Goal: Transaction & Acquisition: Obtain resource

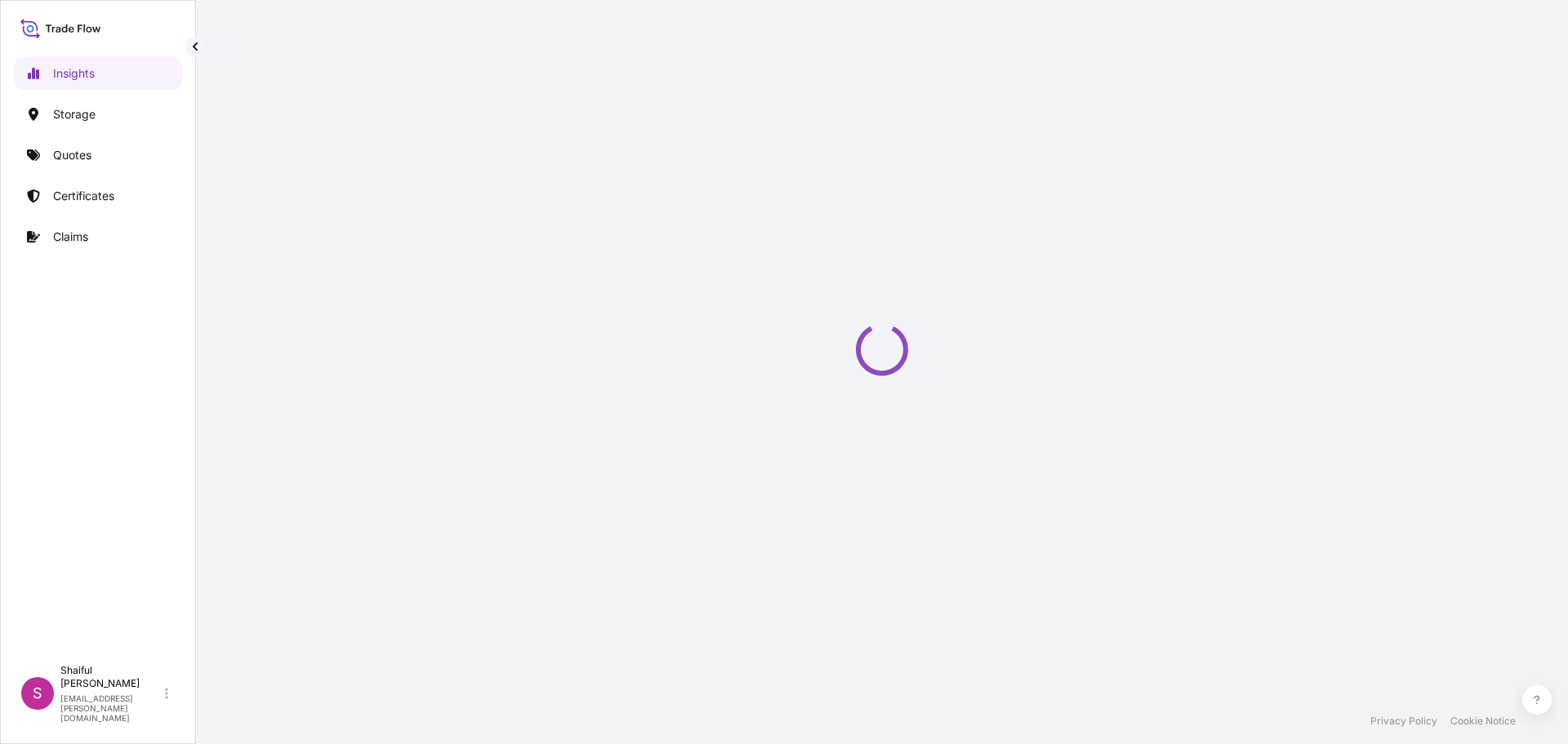
select select "2025"
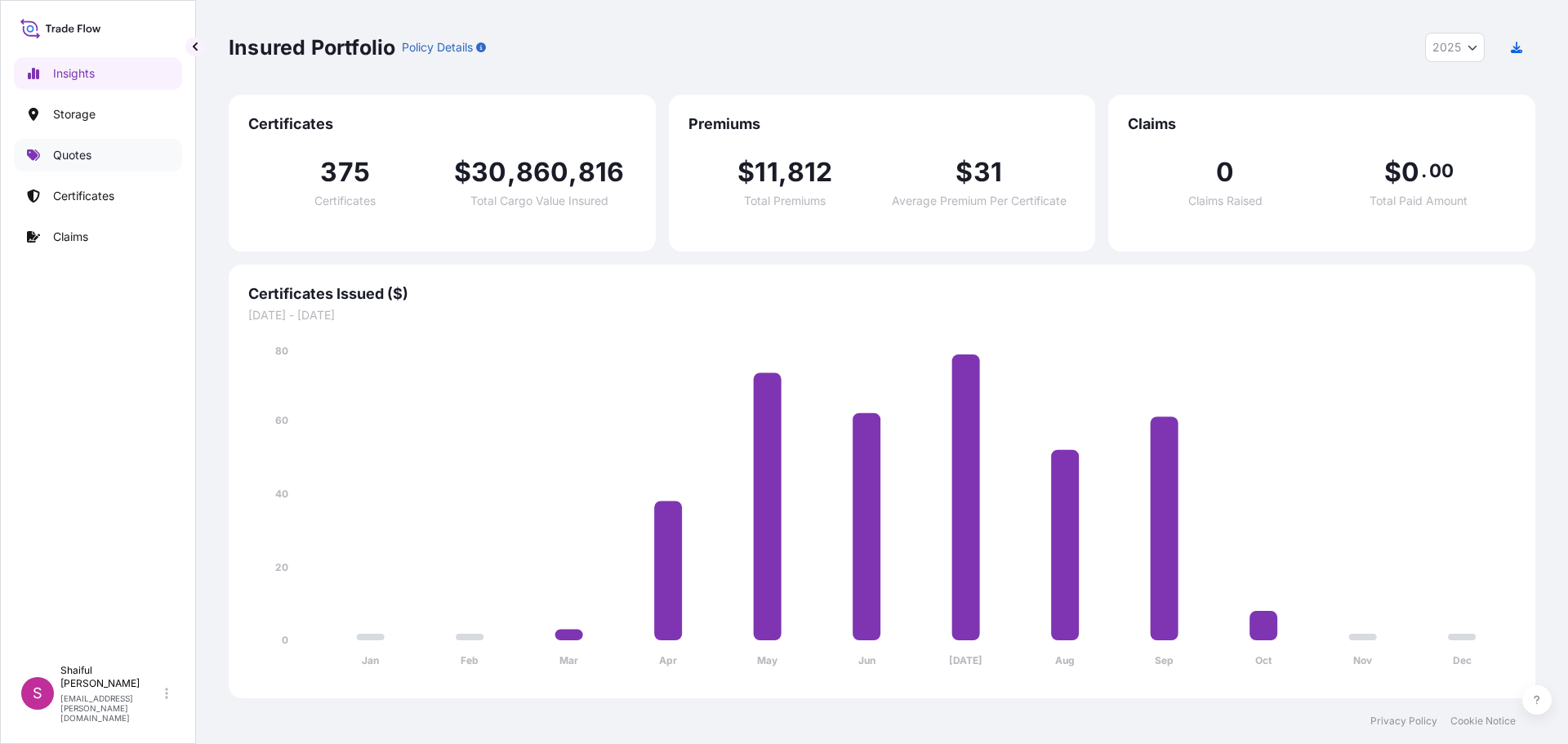
click at [60, 141] on link "Quotes" at bounding box center [98, 155] width 169 height 33
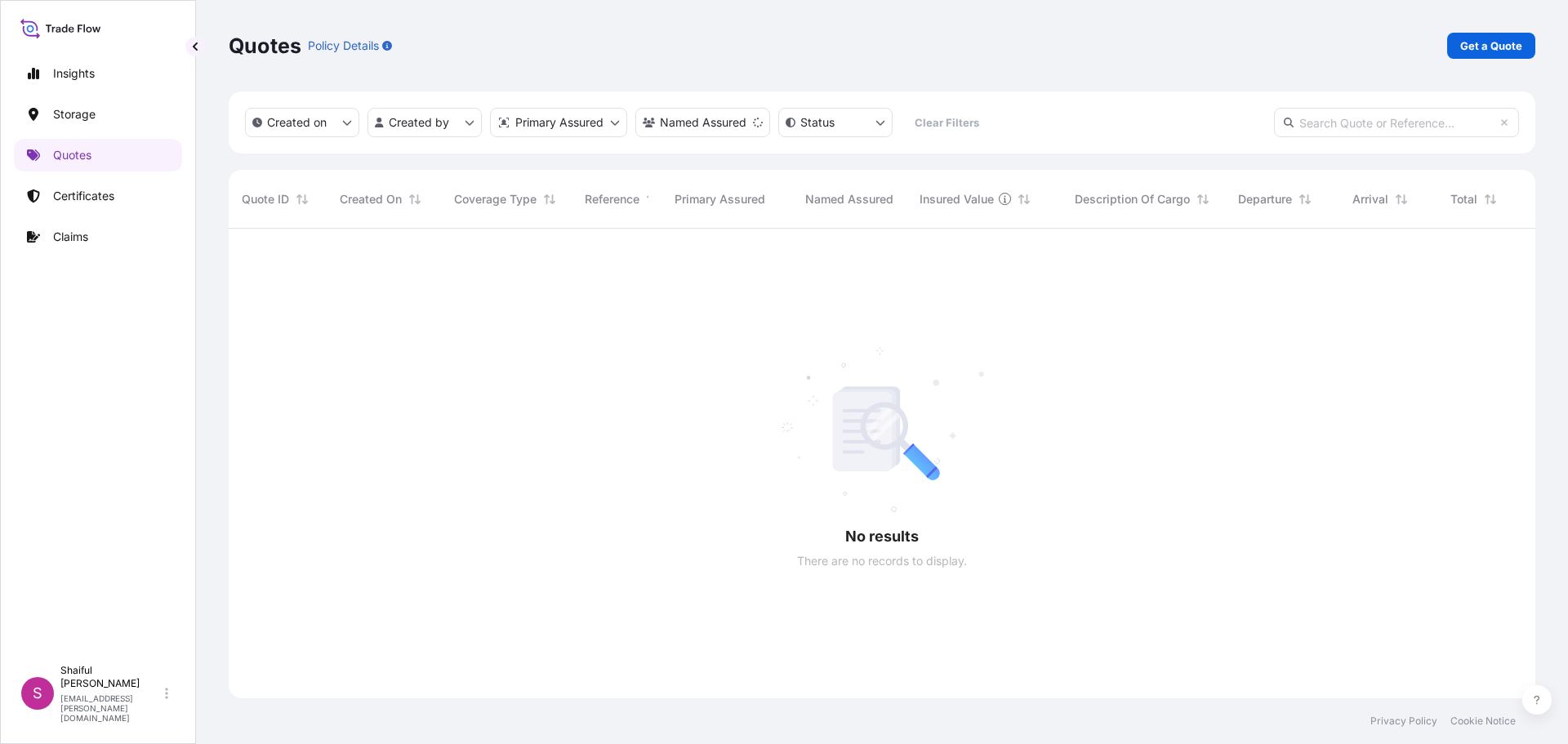
scroll to position [516, 1294]
click at [1488, 58] on div "Quotes Policy Details Get a Quote" at bounding box center [882, 45] width 1306 height 91
click at [1487, 51] on p "Get a Quote" at bounding box center [1490, 45] width 62 height 16
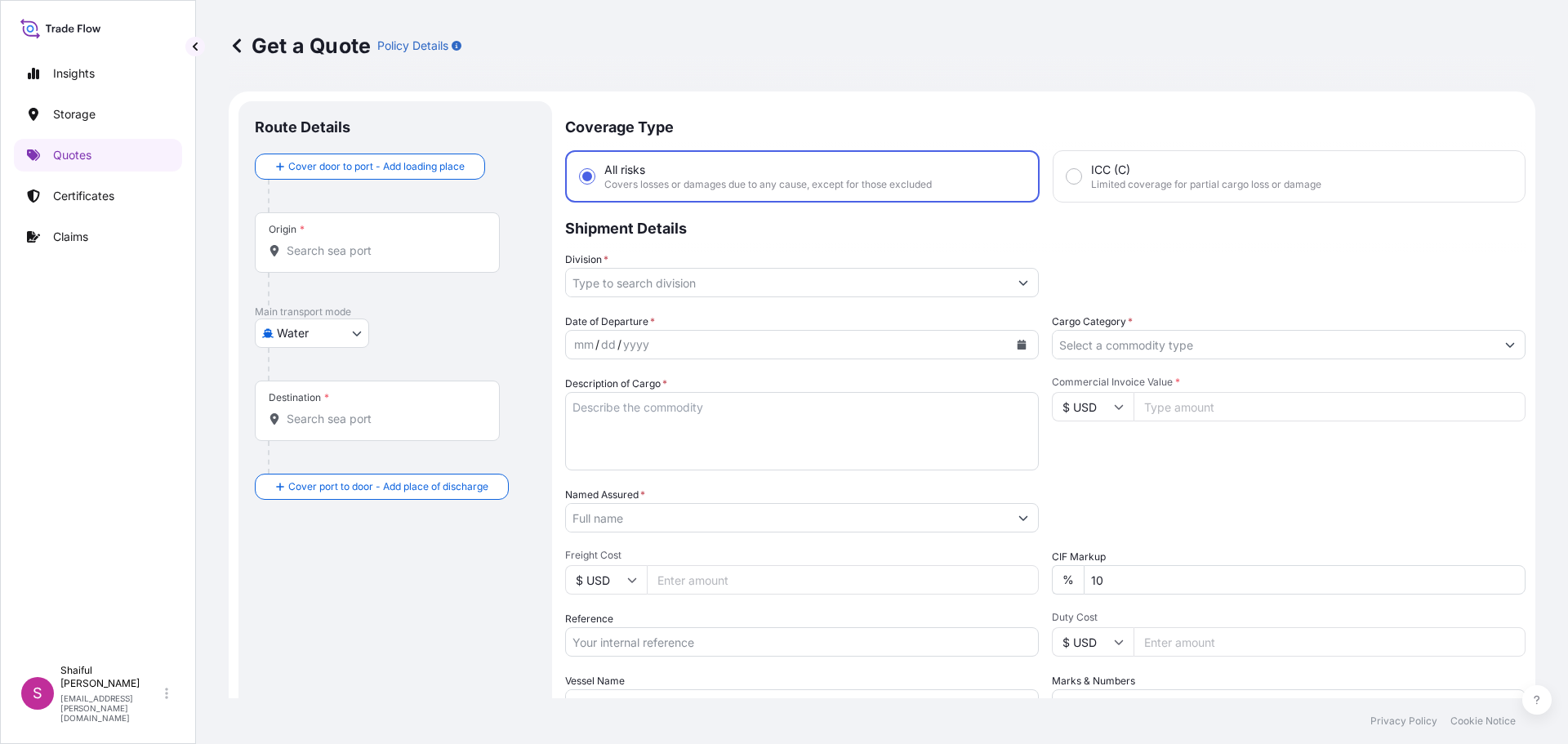
scroll to position [26, 0]
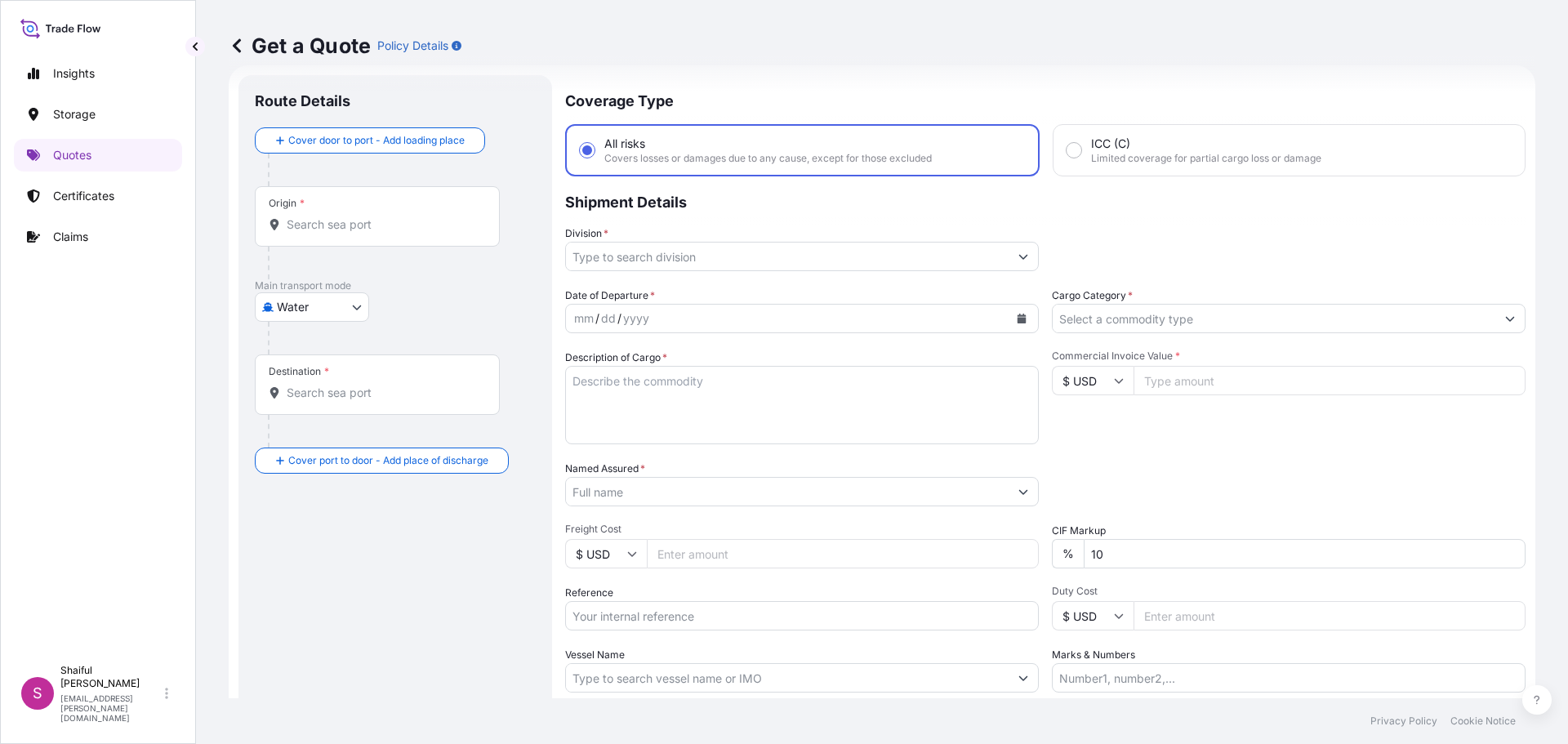
click at [329, 233] on div "Origin *" at bounding box center [378, 216] width 245 height 60
click at [329, 233] on input "Origin *" at bounding box center [382, 224] width 193 height 16
click at [295, 317] on body "0 options available. Insights Storage Quotes Certificates Claims S Shaiful Jame…" at bounding box center [784, 372] width 1568 height 744
click at [294, 350] on span "Air" at bounding box center [292, 349] width 14 height 16
select select "Air"
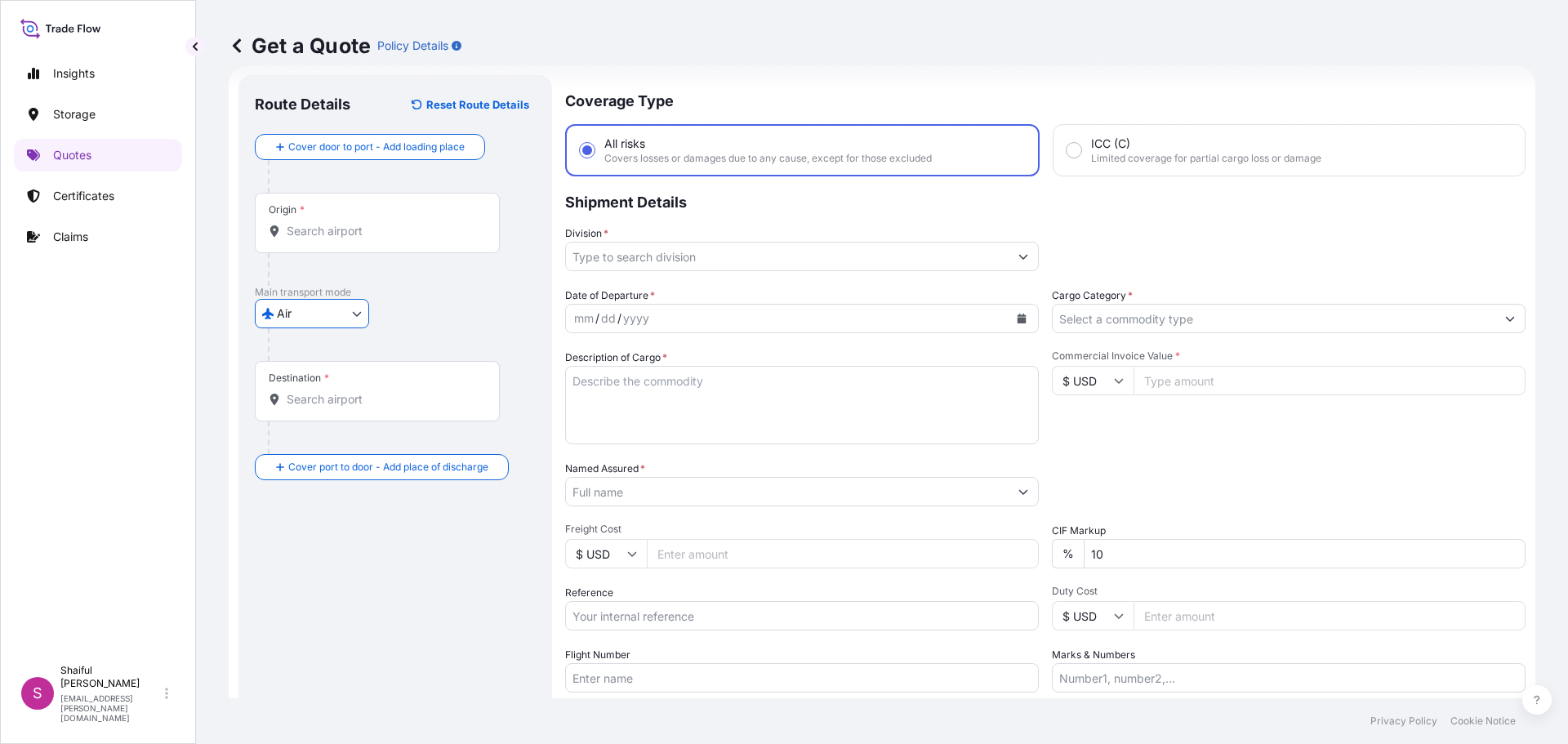
click at [350, 233] on input "Origin *" at bounding box center [382, 231] width 193 height 16
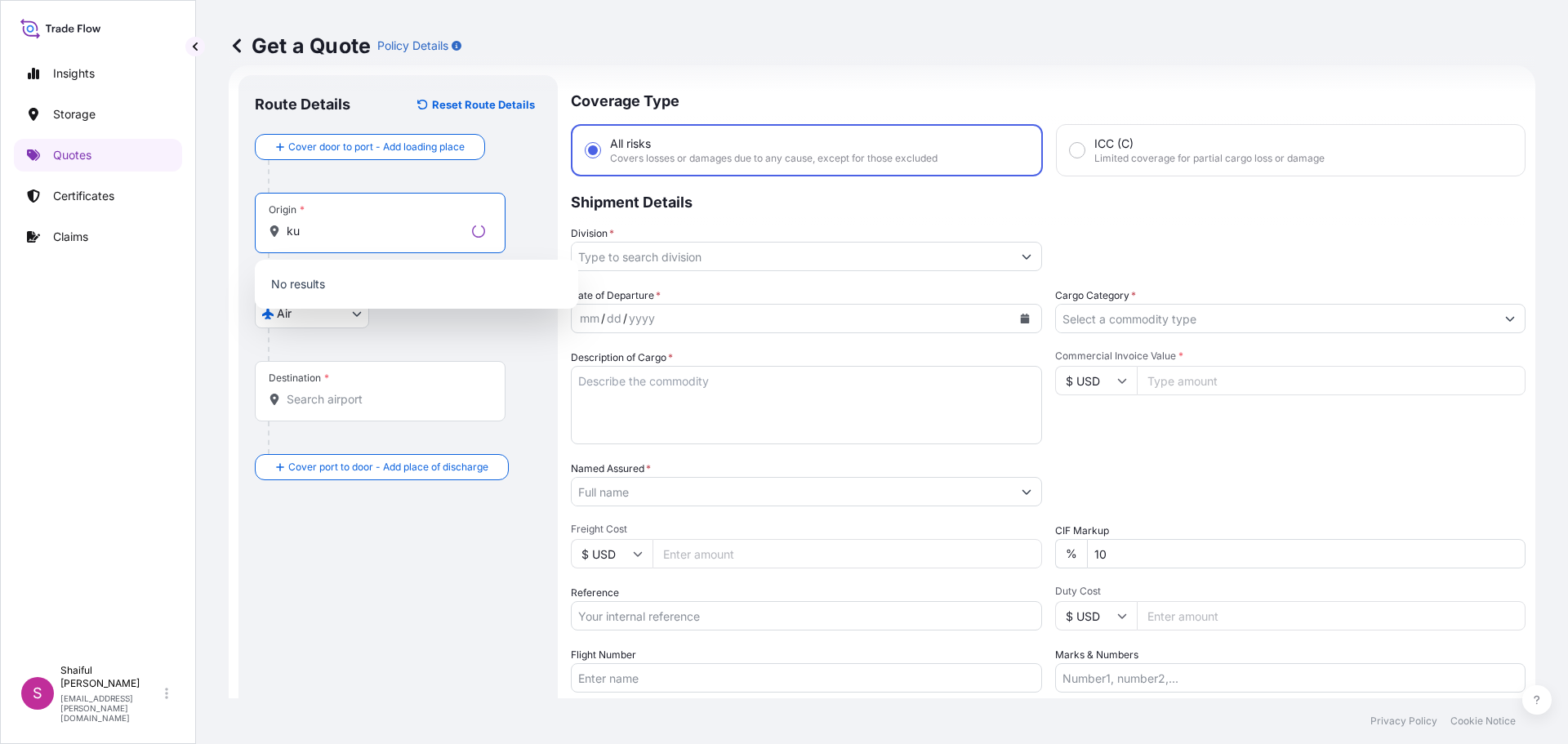
type input "k"
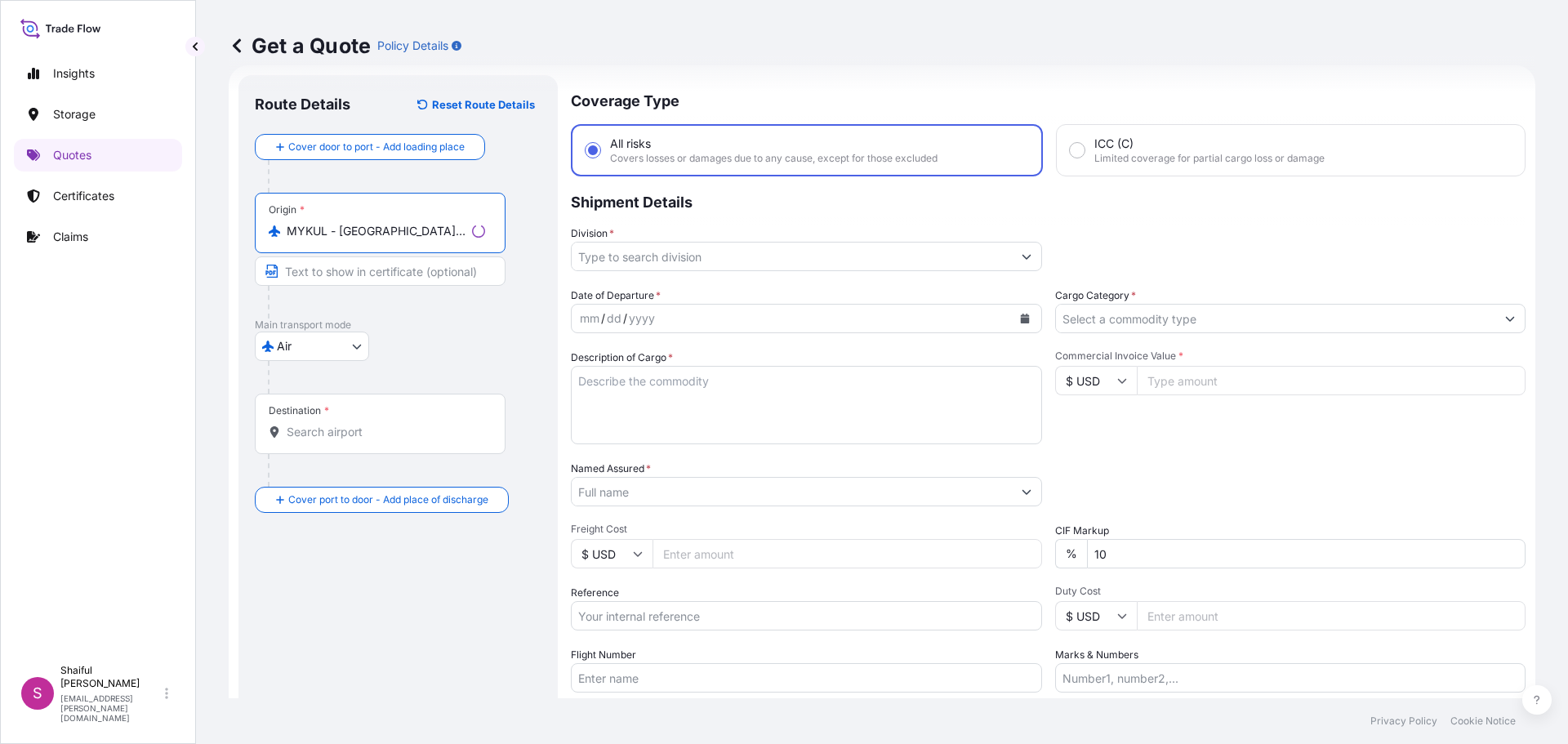
type input "MYKUL - [GEOGRAPHIC_DATA], [GEOGRAPHIC_DATA]"
click at [337, 443] on div "Destination *" at bounding box center [380, 424] width 251 height 60
click at [337, 440] on input "Destination *" at bounding box center [385, 431] width 198 height 16
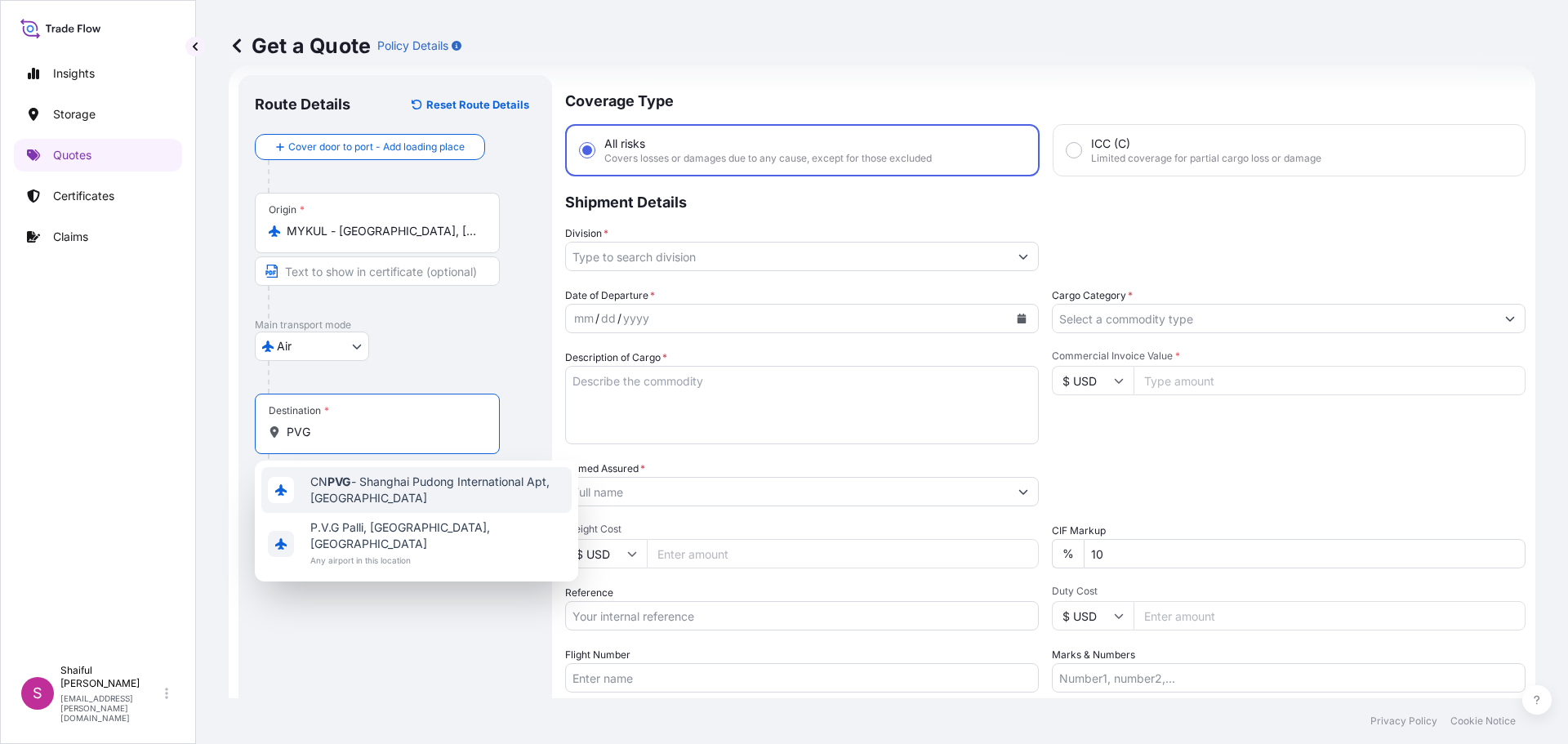
click at [379, 494] on span "CN PVG - Shanghai Pudong International Apt, [GEOGRAPHIC_DATA]" at bounding box center [438, 490] width 255 height 33
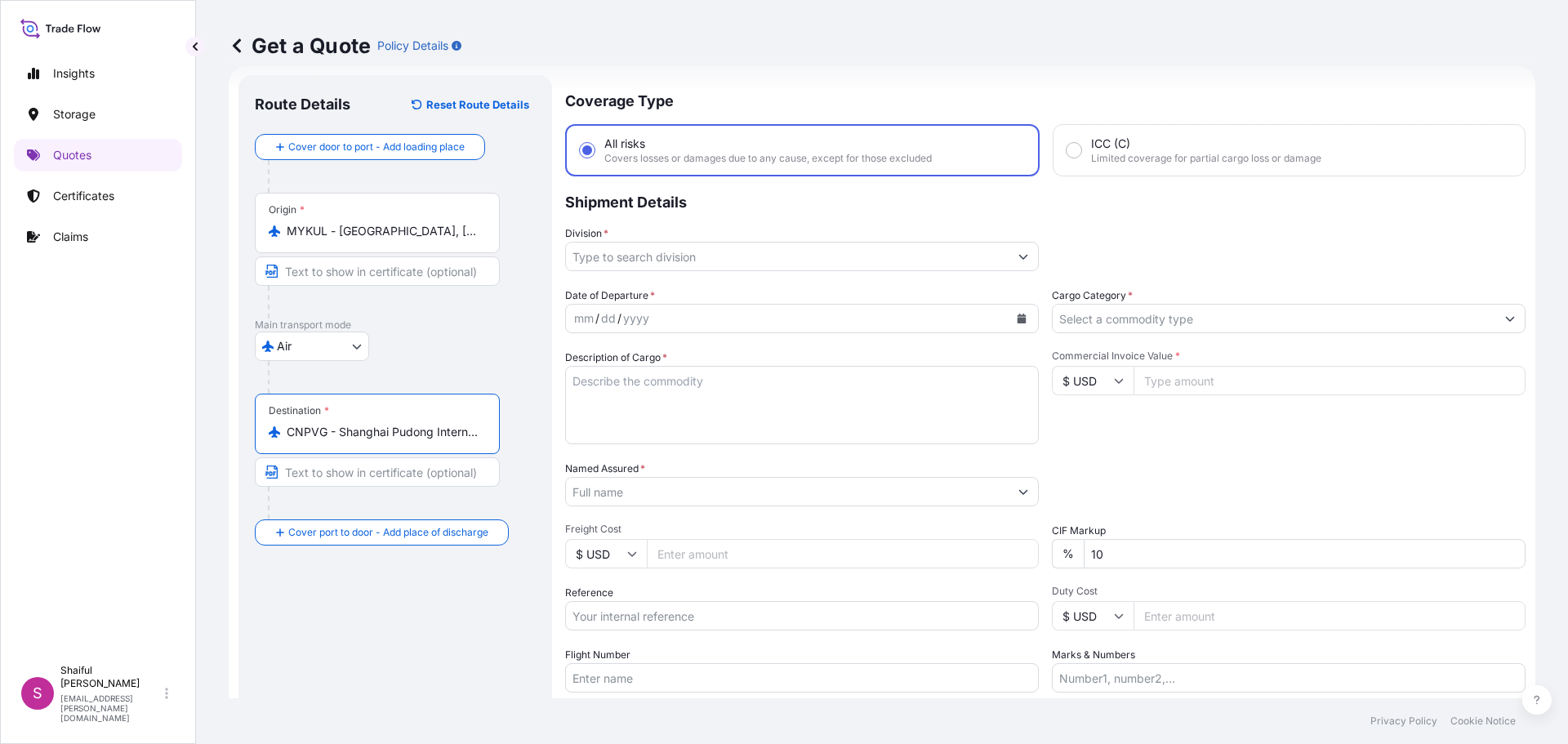
type input "CNPVG - Shanghai Pudong International Apt, [GEOGRAPHIC_DATA]"
click at [689, 259] on input "Division *" at bounding box center [787, 256] width 443 height 30
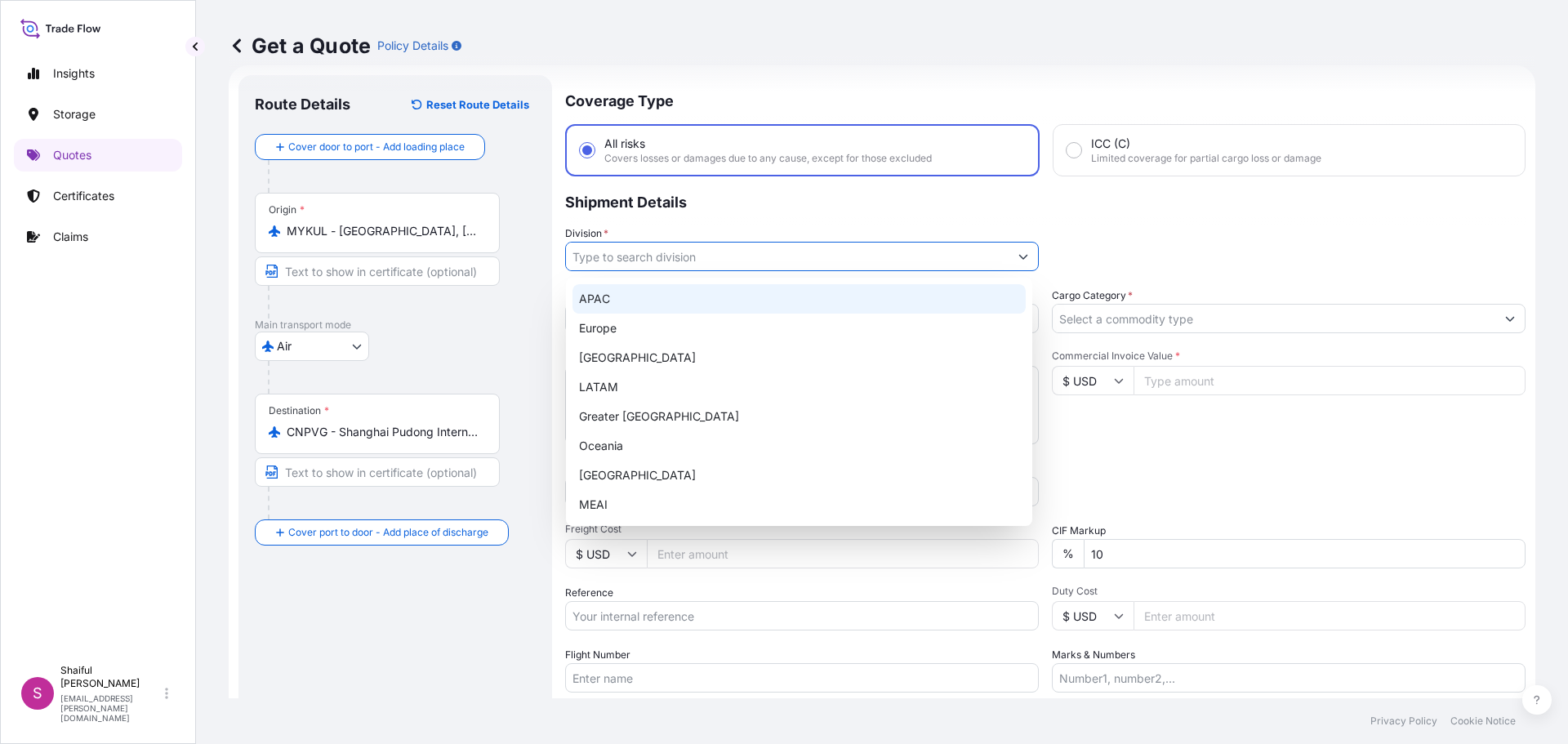
click at [674, 296] on div "APAC" at bounding box center [798, 298] width 453 height 30
type input "APAC"
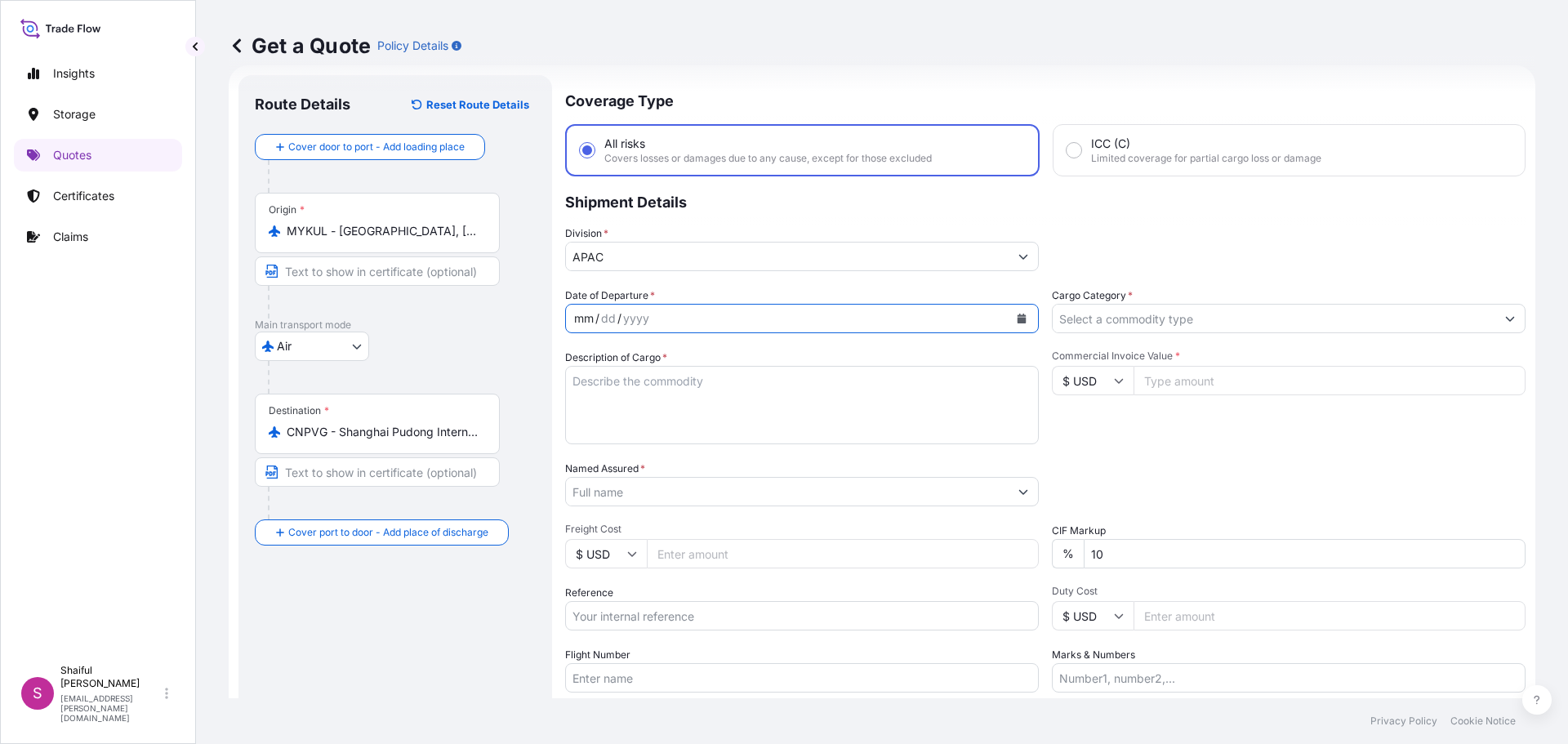
click at [787, 326] on div "mm / dd / yyyy" at bounding box center [787, 318] width 443 height 30
click at [1008, 325] on button "Calendar" at bounding box center [1021, 318] width 26 height 26
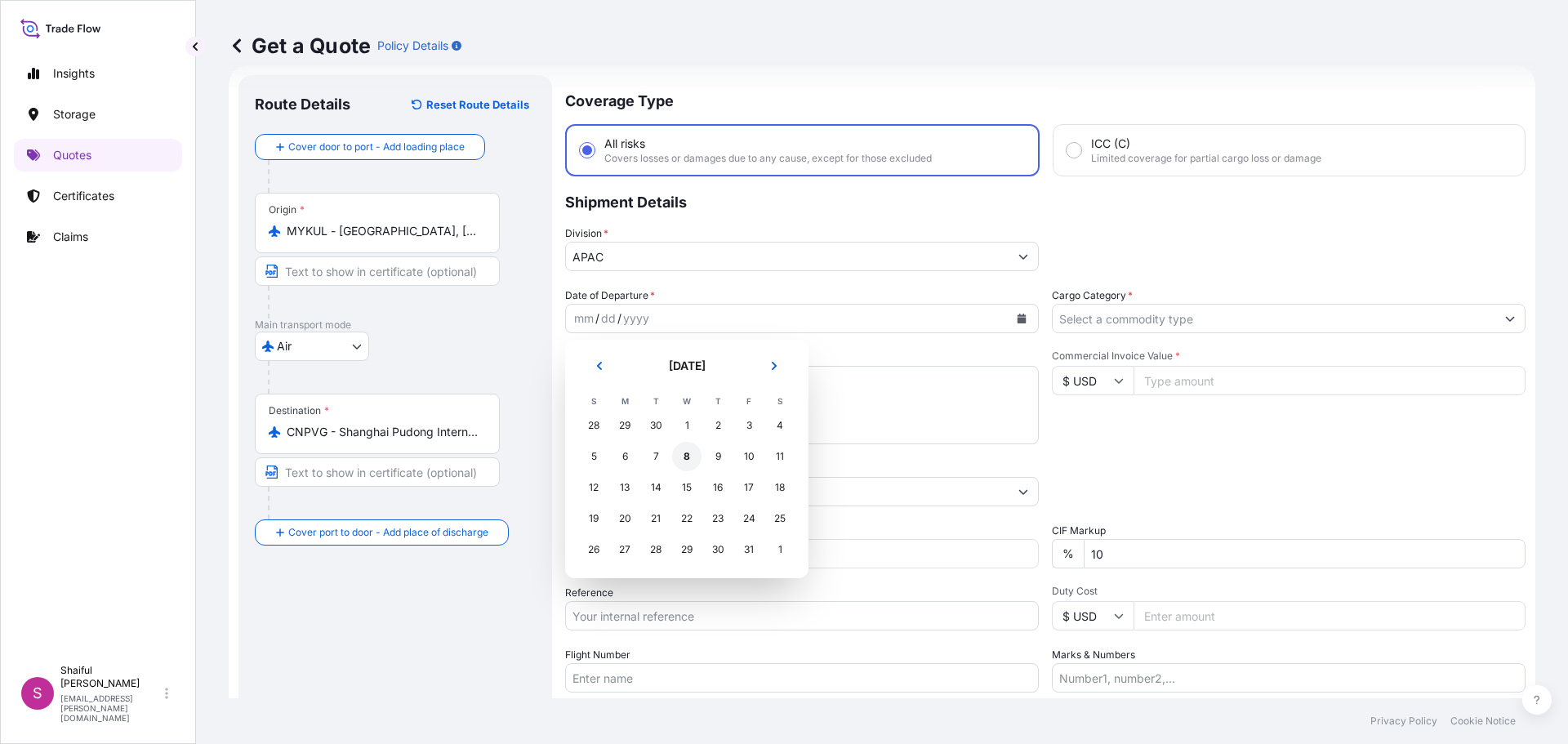
click at [691, 458] on div "8" at bounding box center [686, 456] width 30 height 30
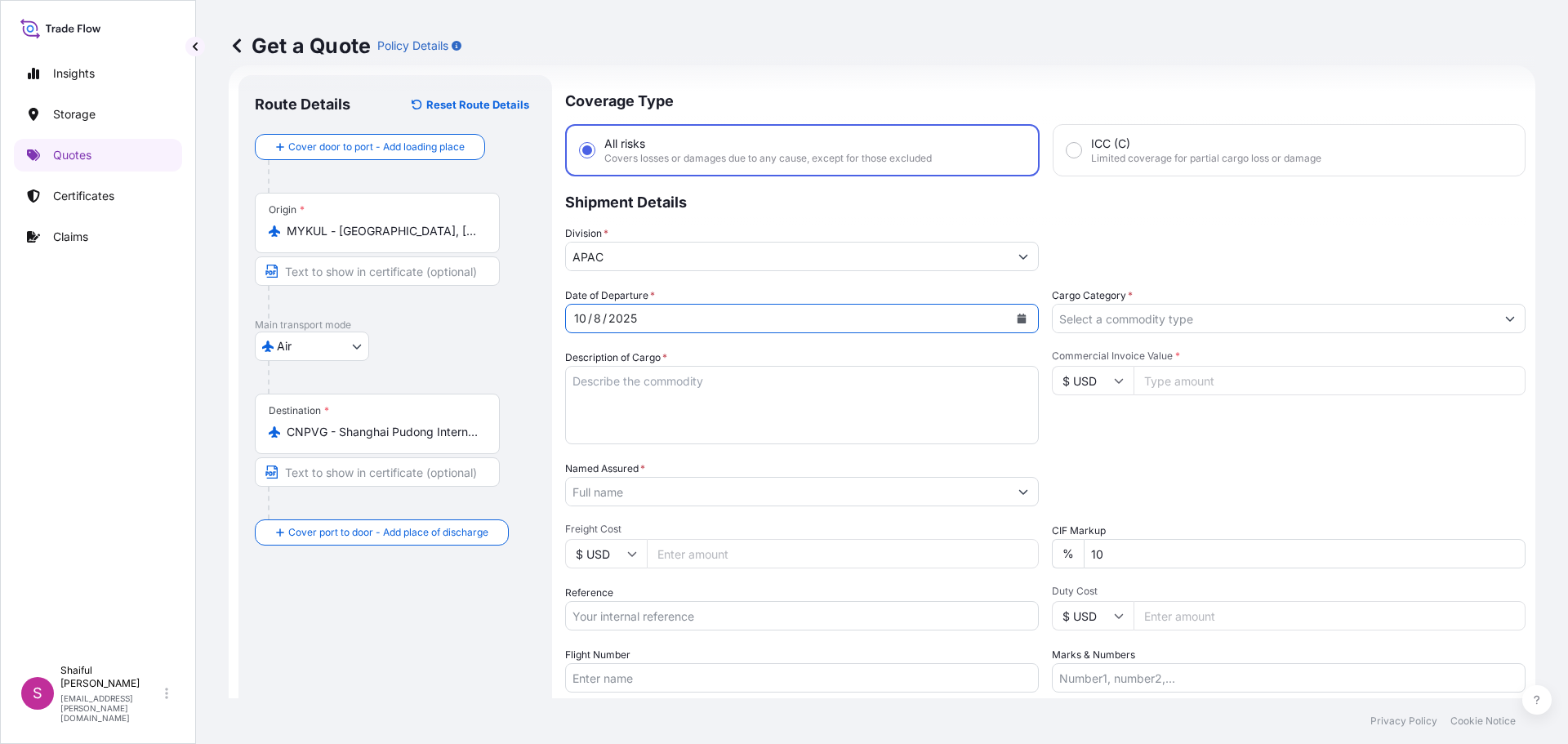
click at [1170, 314] on input "Cargo Category *" at bounding box center [1274, 318] width 443 height 30
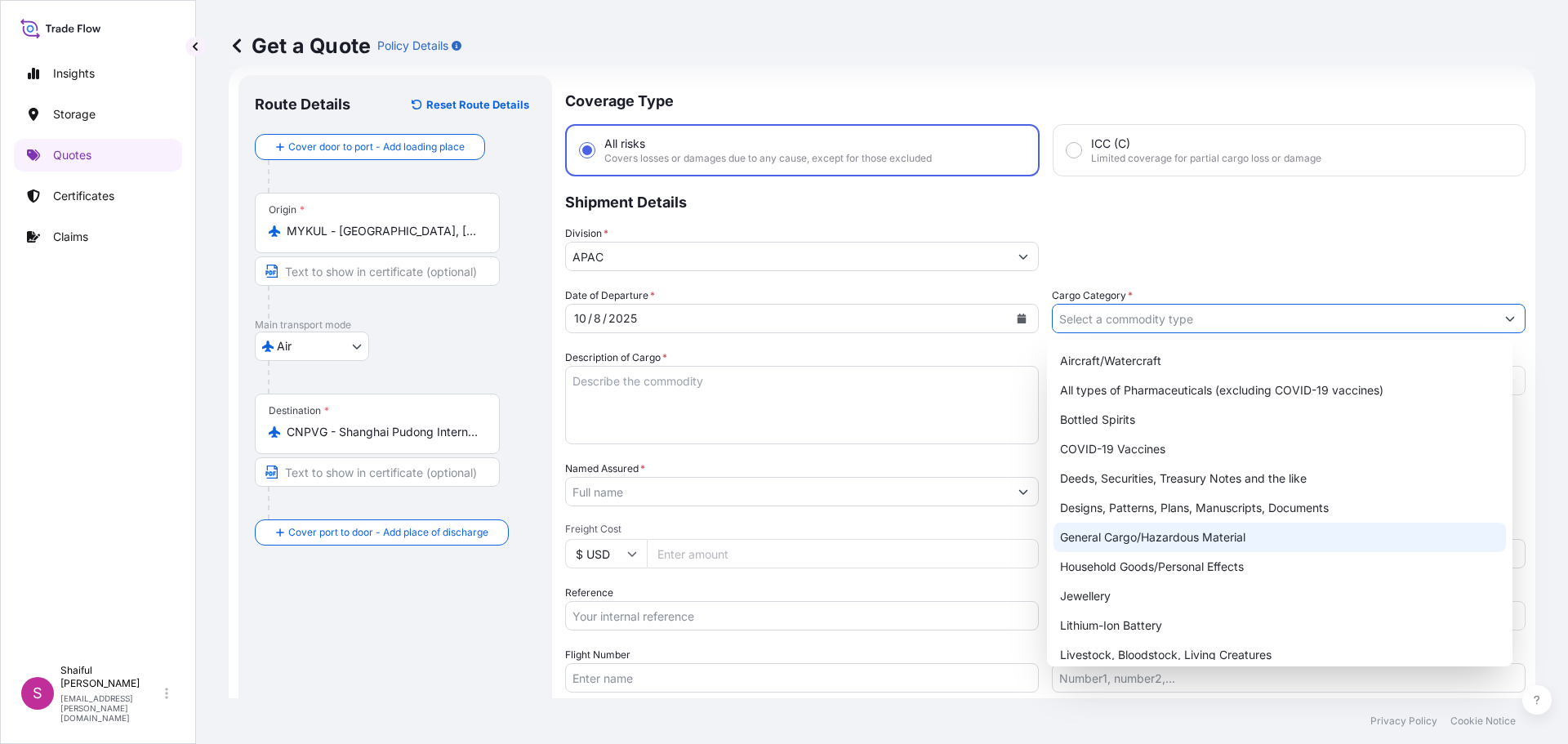
click at [1170, 528] on div "General Cargo/Hazardous Material" at bounding box center [1280, 537] width 453 height 30
type input "General Cargo/Hazardous Material"
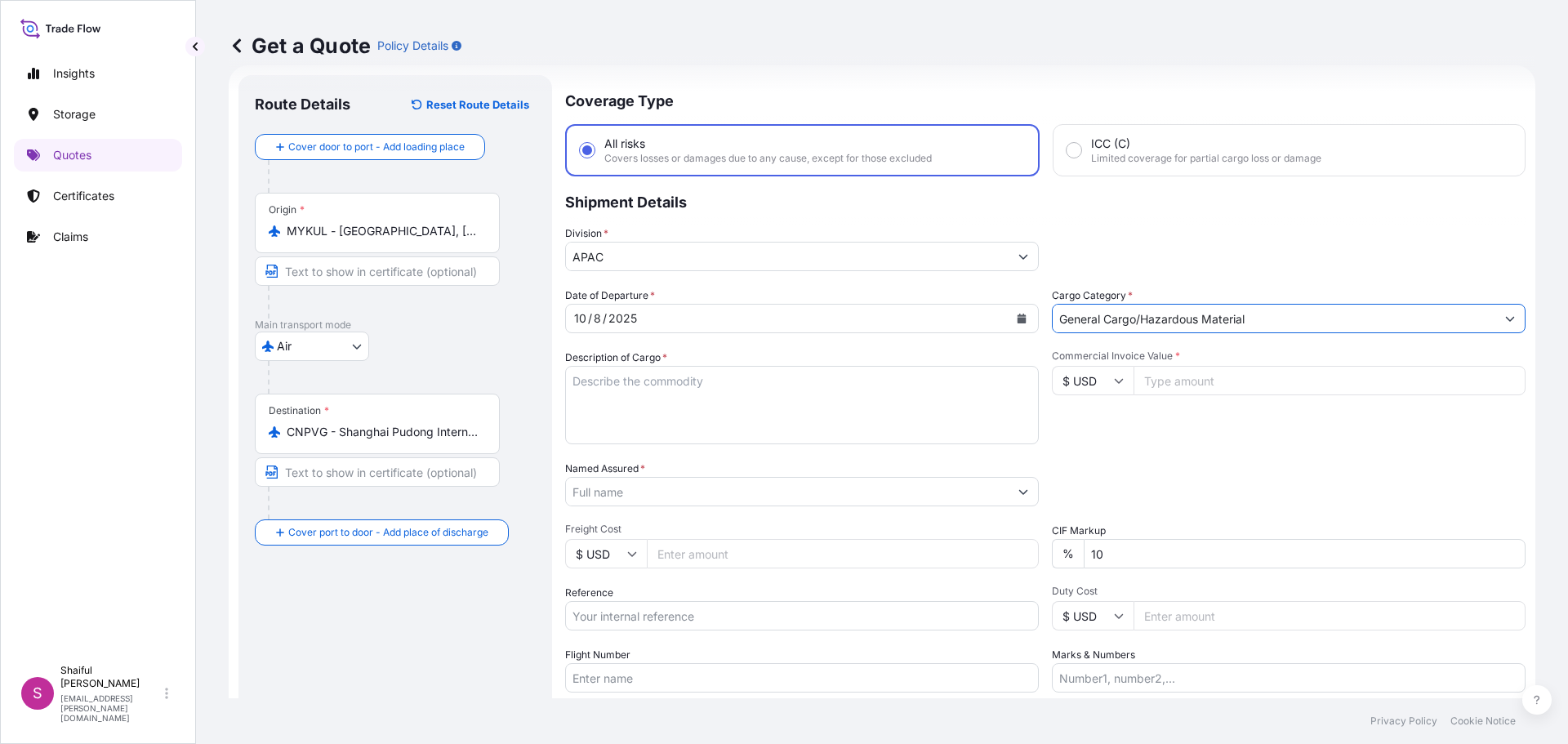
click at [748, 388] on textarea "Description of Cargo *" at bounding box center [802, 406] width 473 height 79
click at [629, 422] on textarea "Description of Cargo *" at bounding box center [802, 406] width 473 height 79
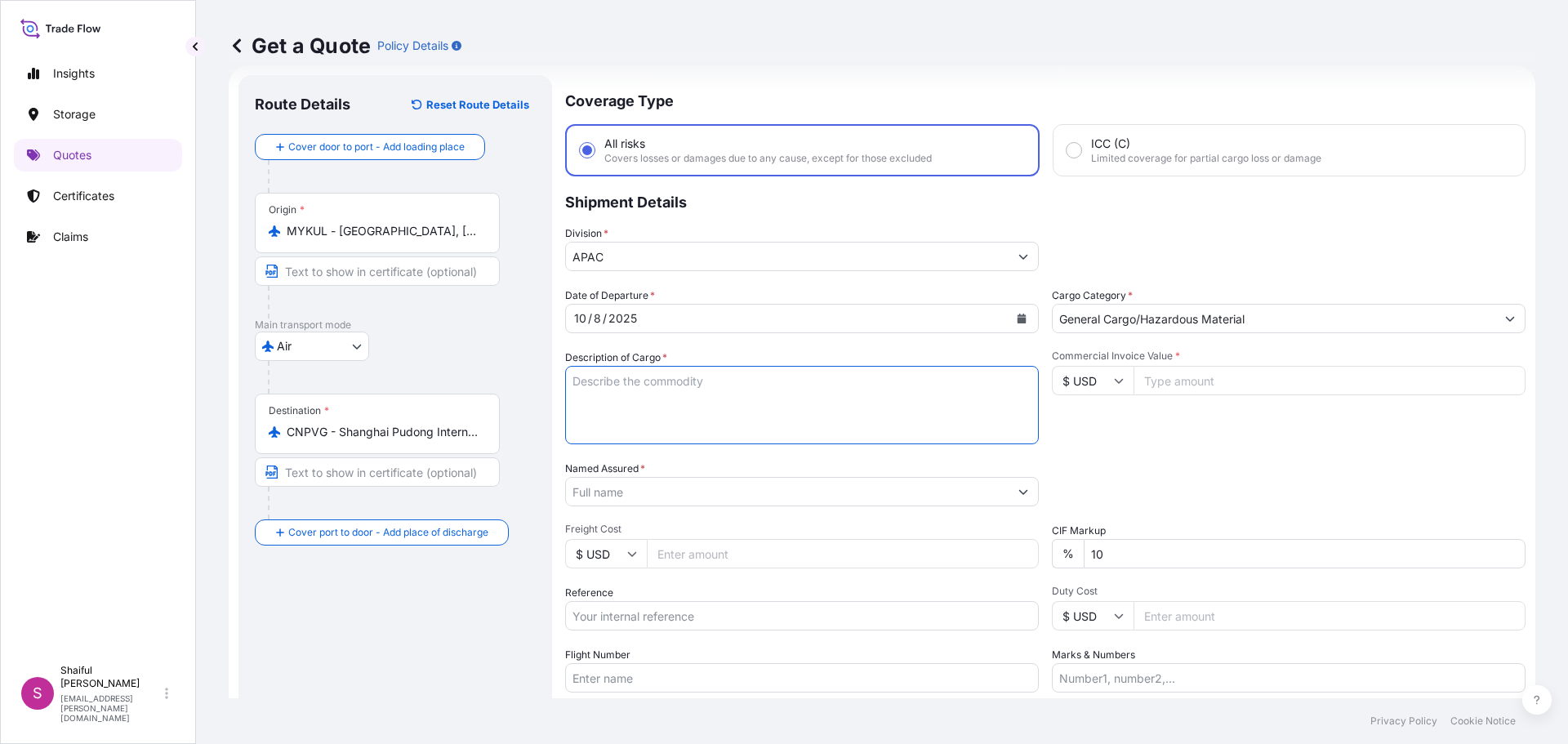
paste textarea "NUTRIVIE MCT MB 20KG"
type textarea "NUTRIVIE MCT MB 20KG"
click at [1105, 384] on input "$ USD" at bounding box center [1092, 381] width 81 height 30
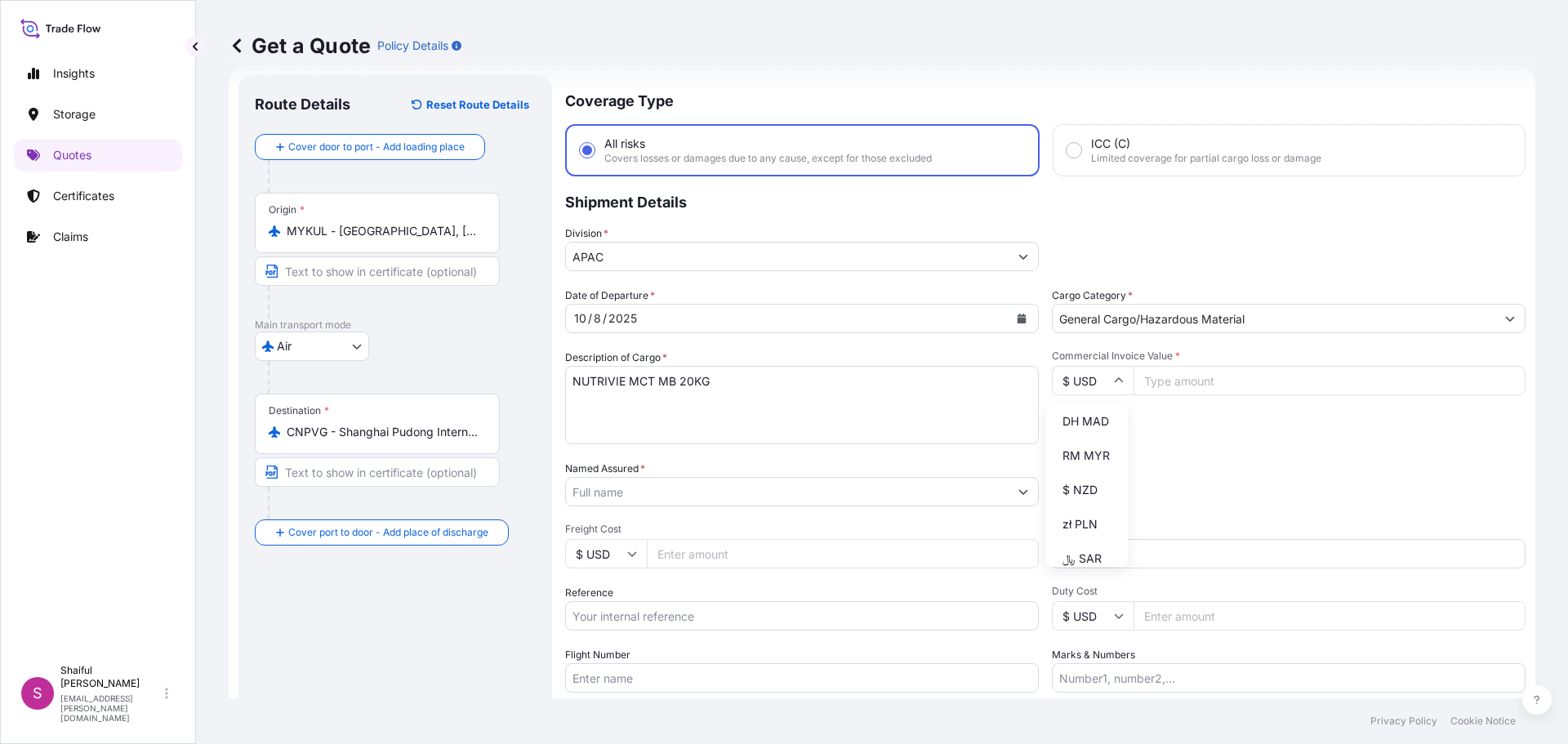
scroll to position [0, 0]
click at [1095, 380] on input "$ USD" at bounding box center [1092, 381] width 81 height 30
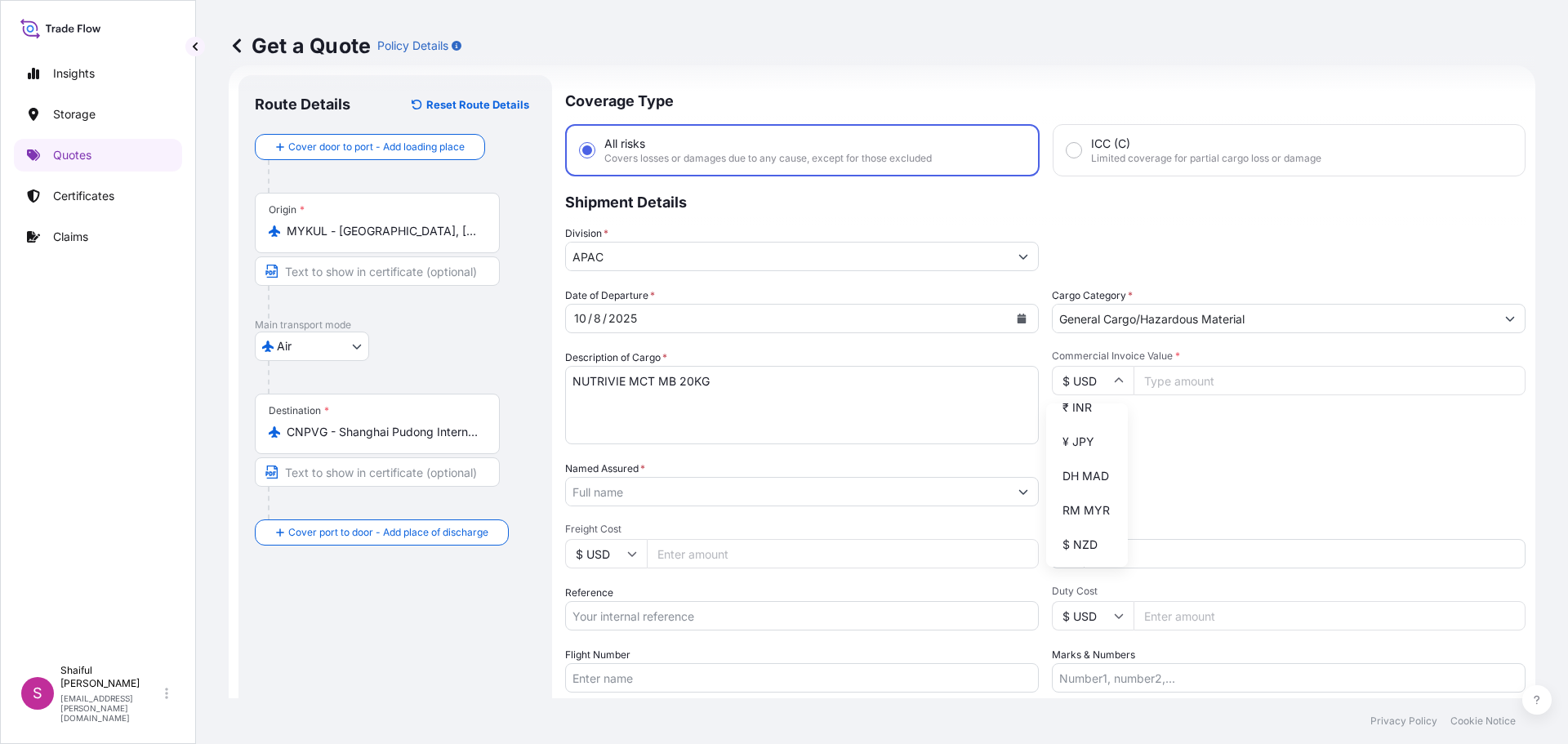
scroll to position [408, 0]
click at [1095, 444] on div "RM MYR" at bounding box center [1087, 429] width 69 height 31
type input "RM MYR"
click at [1211, 380] on input "Commercial Invoice Value *" at bounding box center [1329, 381] width 392 height 30
type input "21410.15"
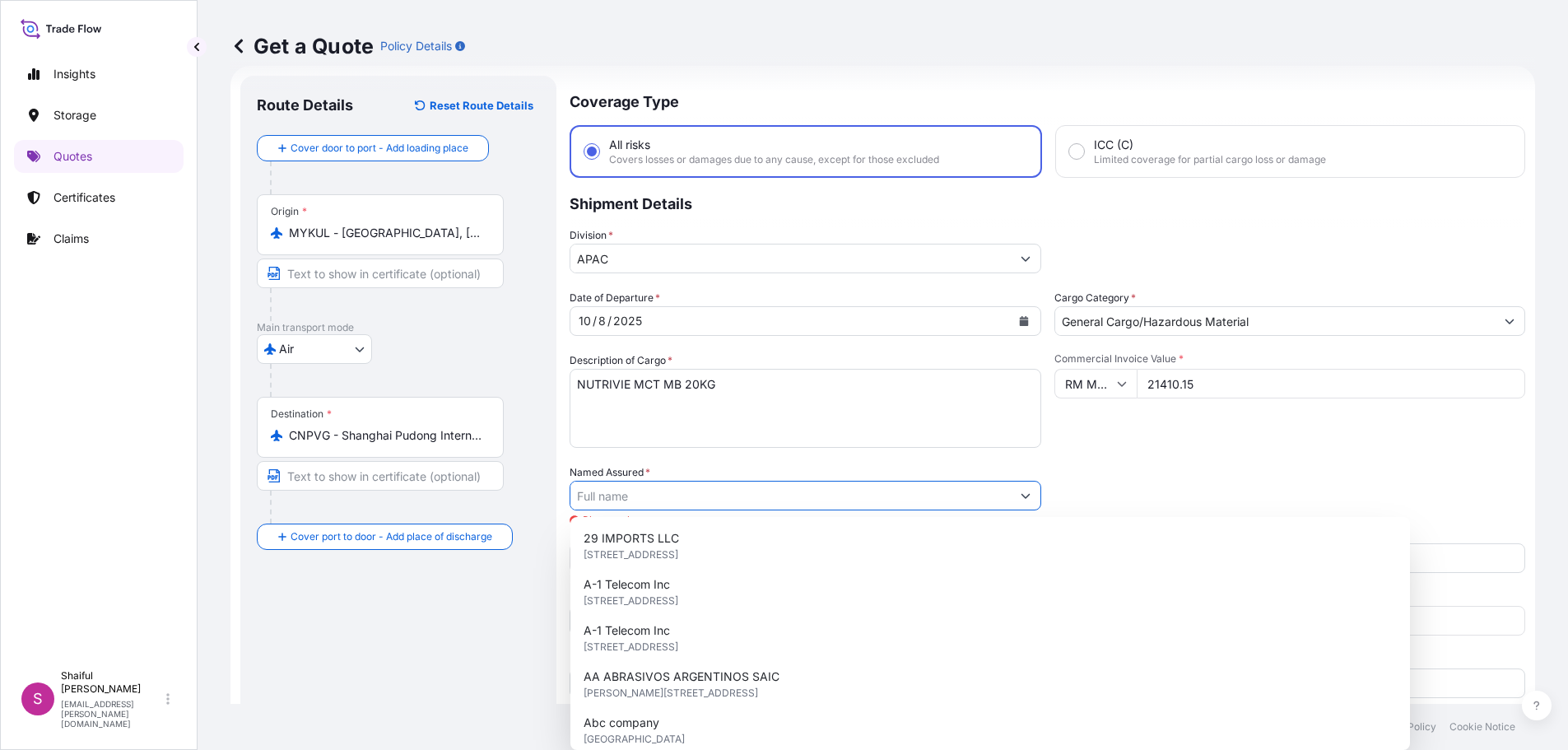
click at [872, 498] on input "Named Assured *" at bounding box center [790, 496] width 441 height 30
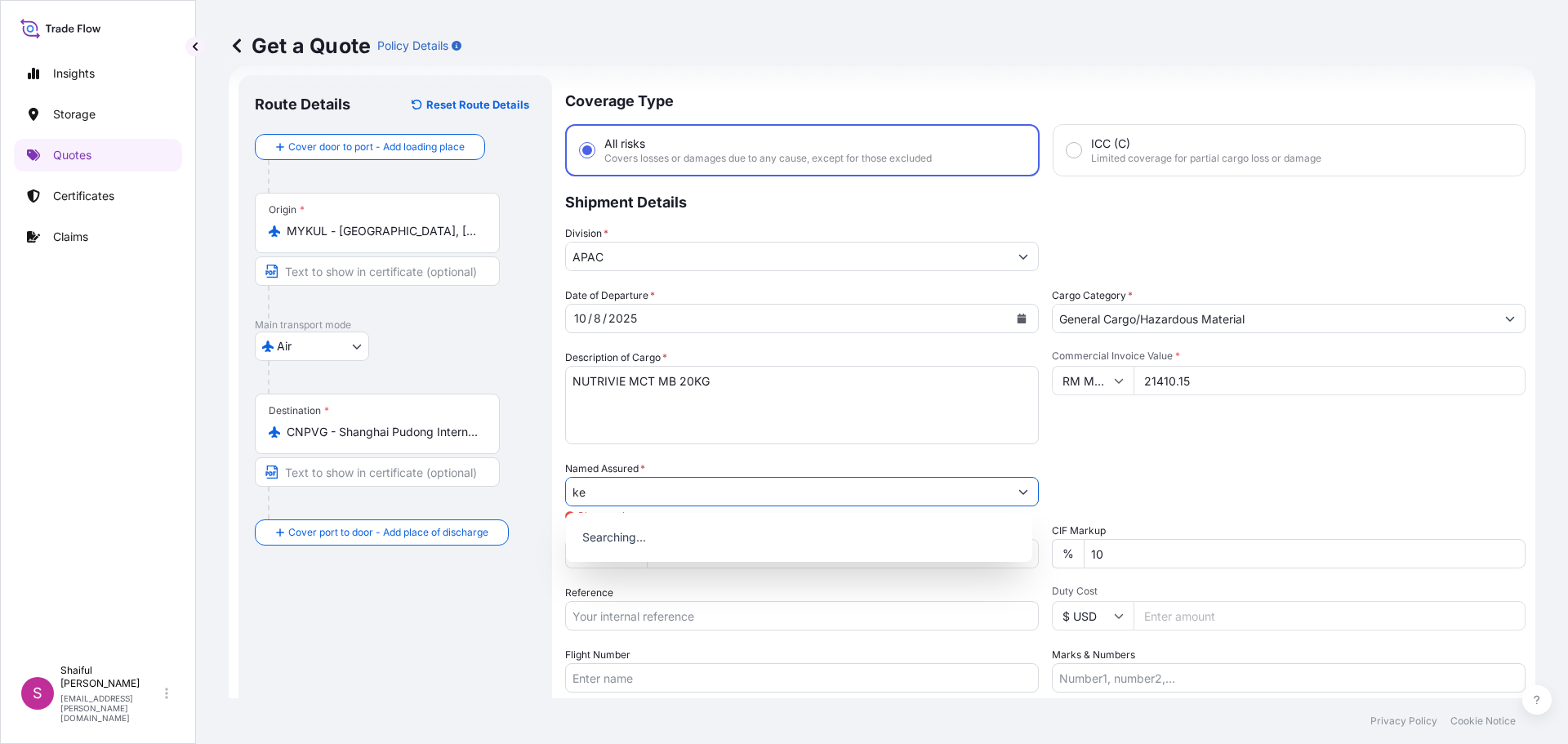
type input "k"
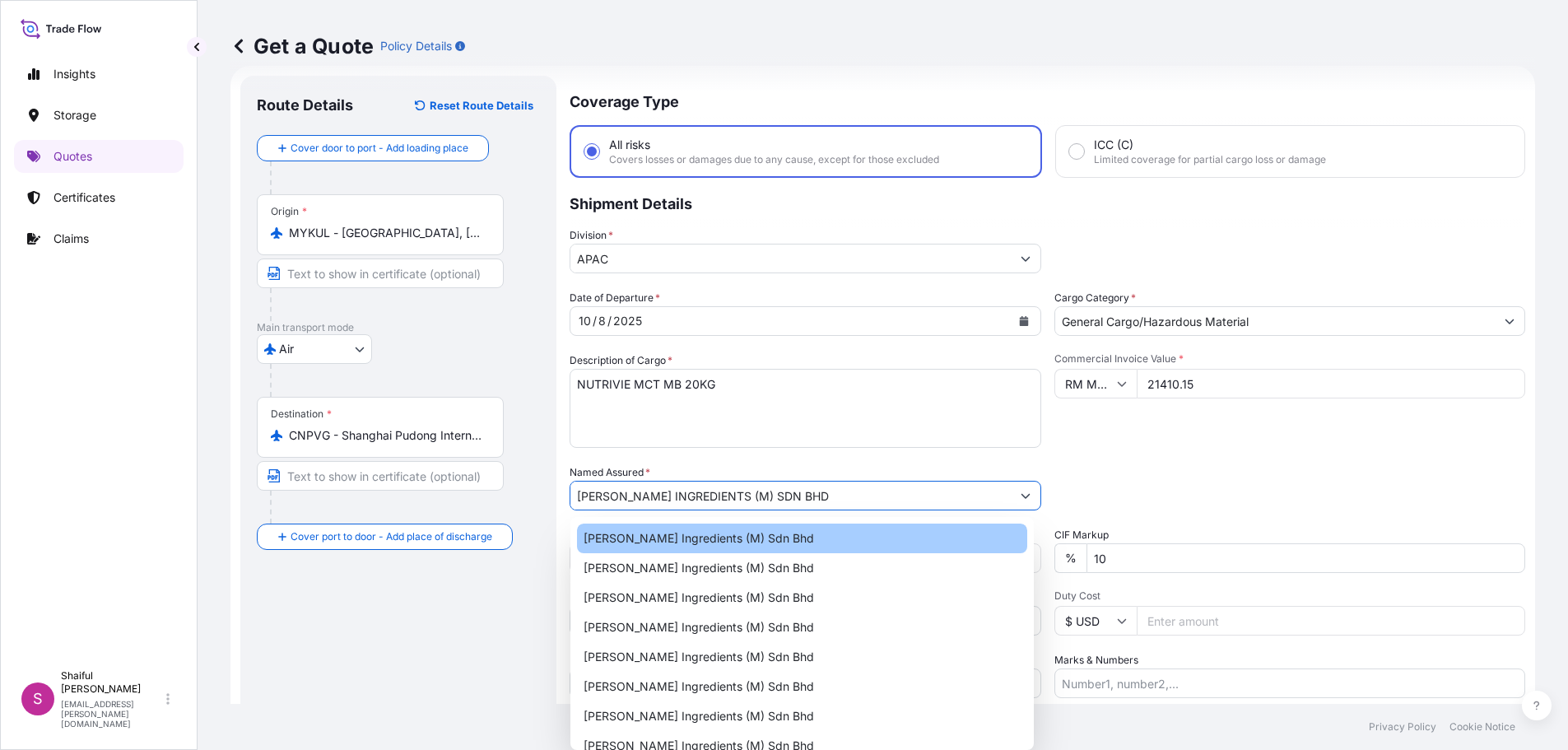
click at [854, 530] on div "[PERSON_NAME] Ingredients (M) Sdn Bhd" at bounding box center [802, 538] width 450 height 30
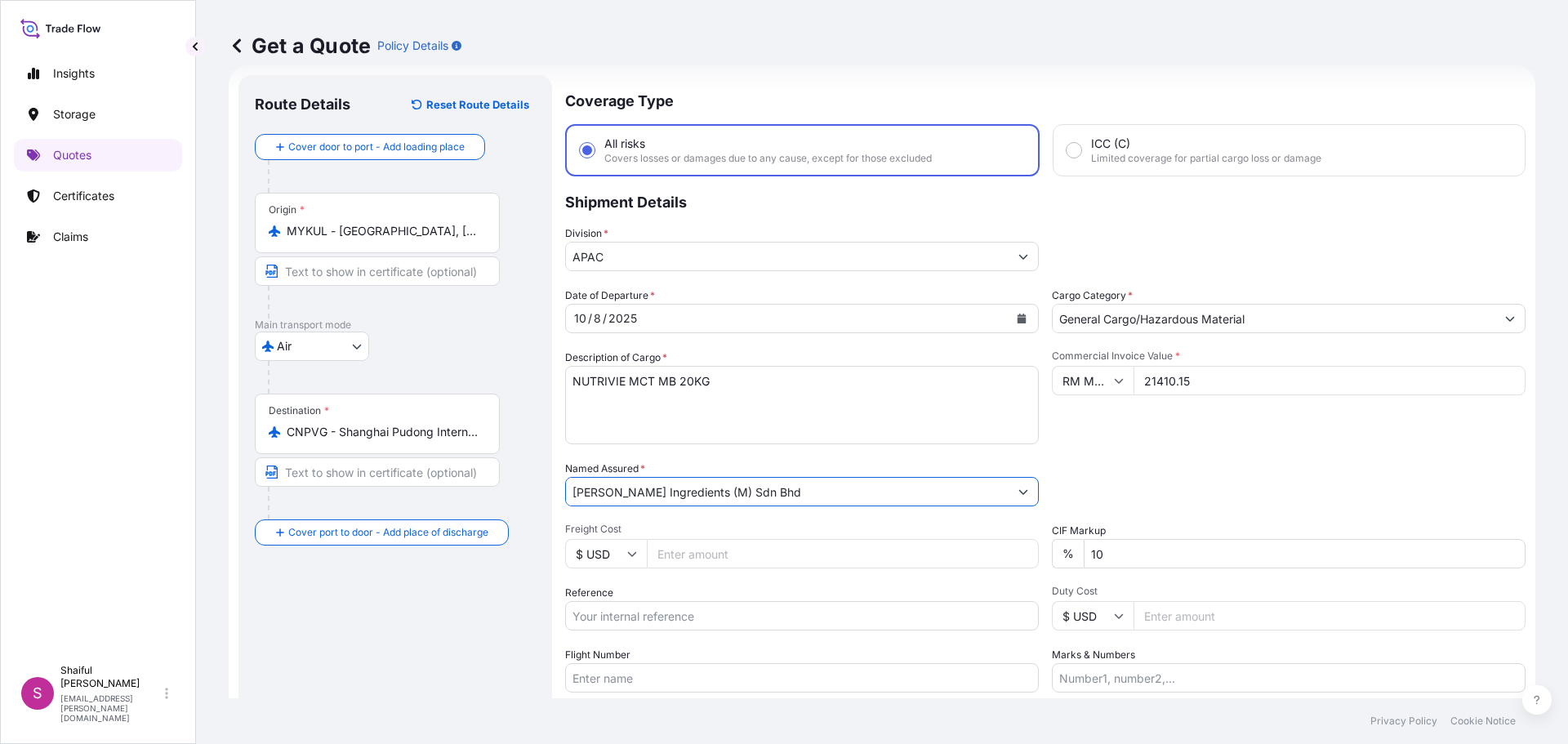
type input "[PERSON_NAME] Ingredients (M) Sdn Bhd"
click at [720, 549] on input "Freight Cost" at bounding box center [842, 553] width 392 height 30
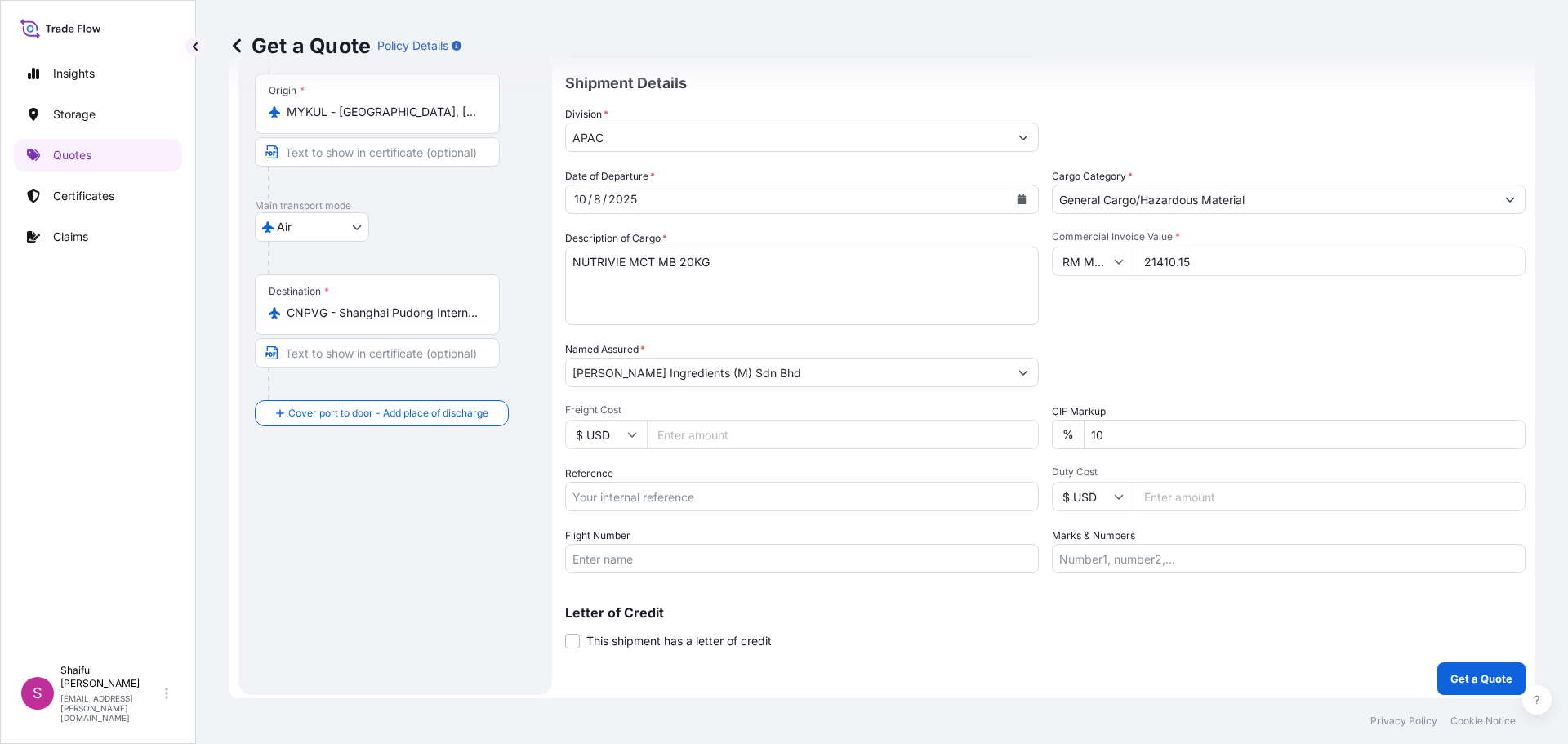
scroll to position [151, 0]
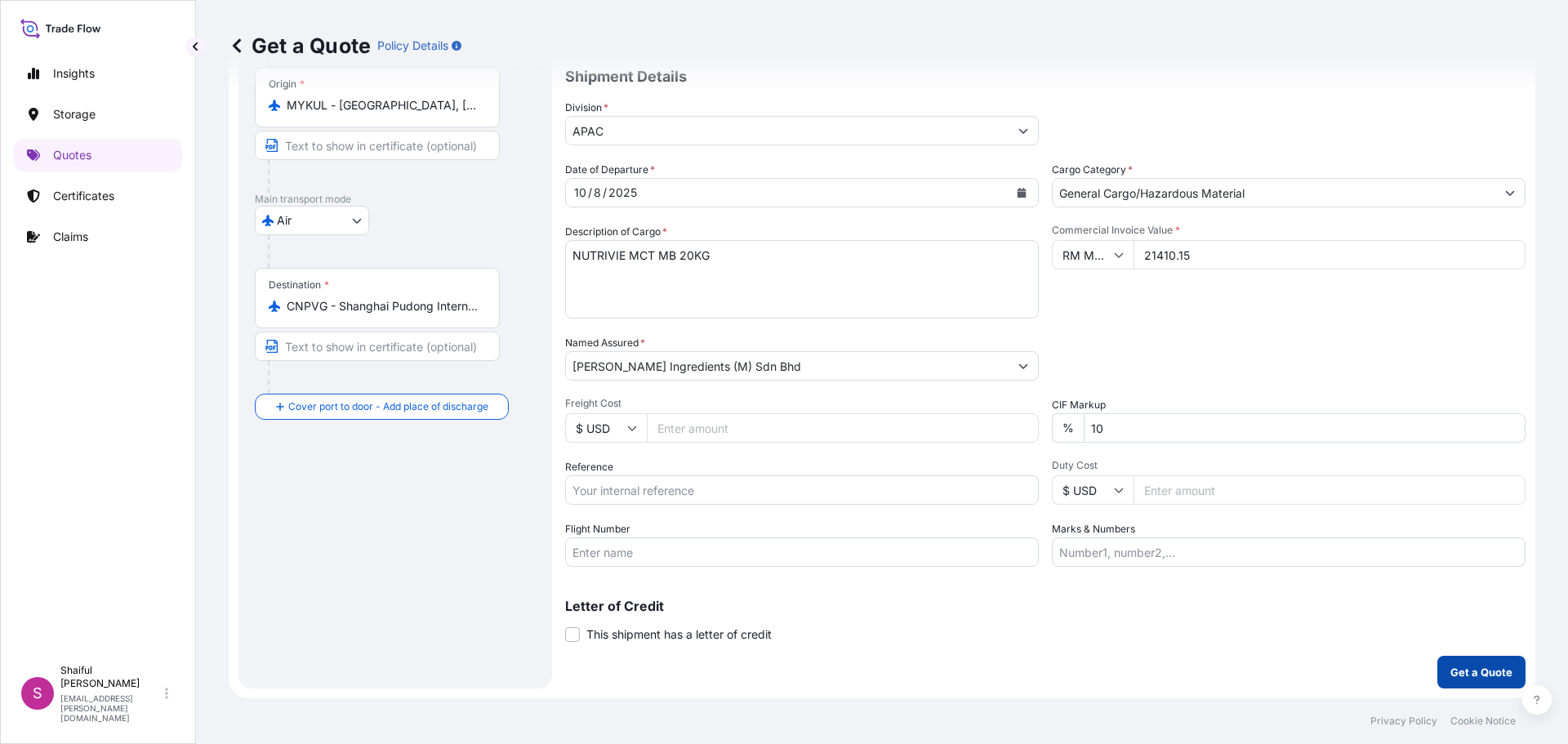
click at [1487, 672] on p "Get a Quote" at bounding box center [1481, 672] width 62 height 16
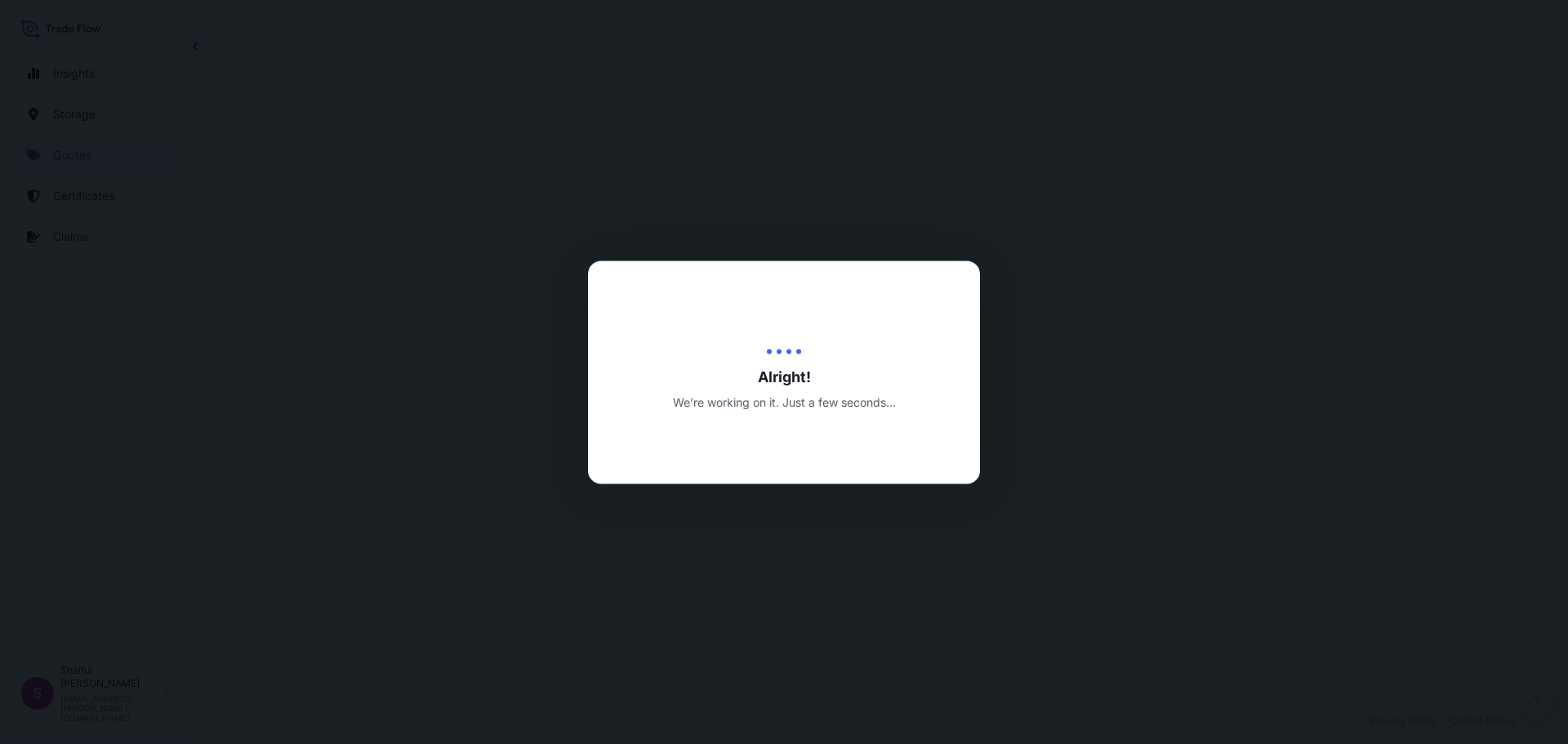
select select "Air"
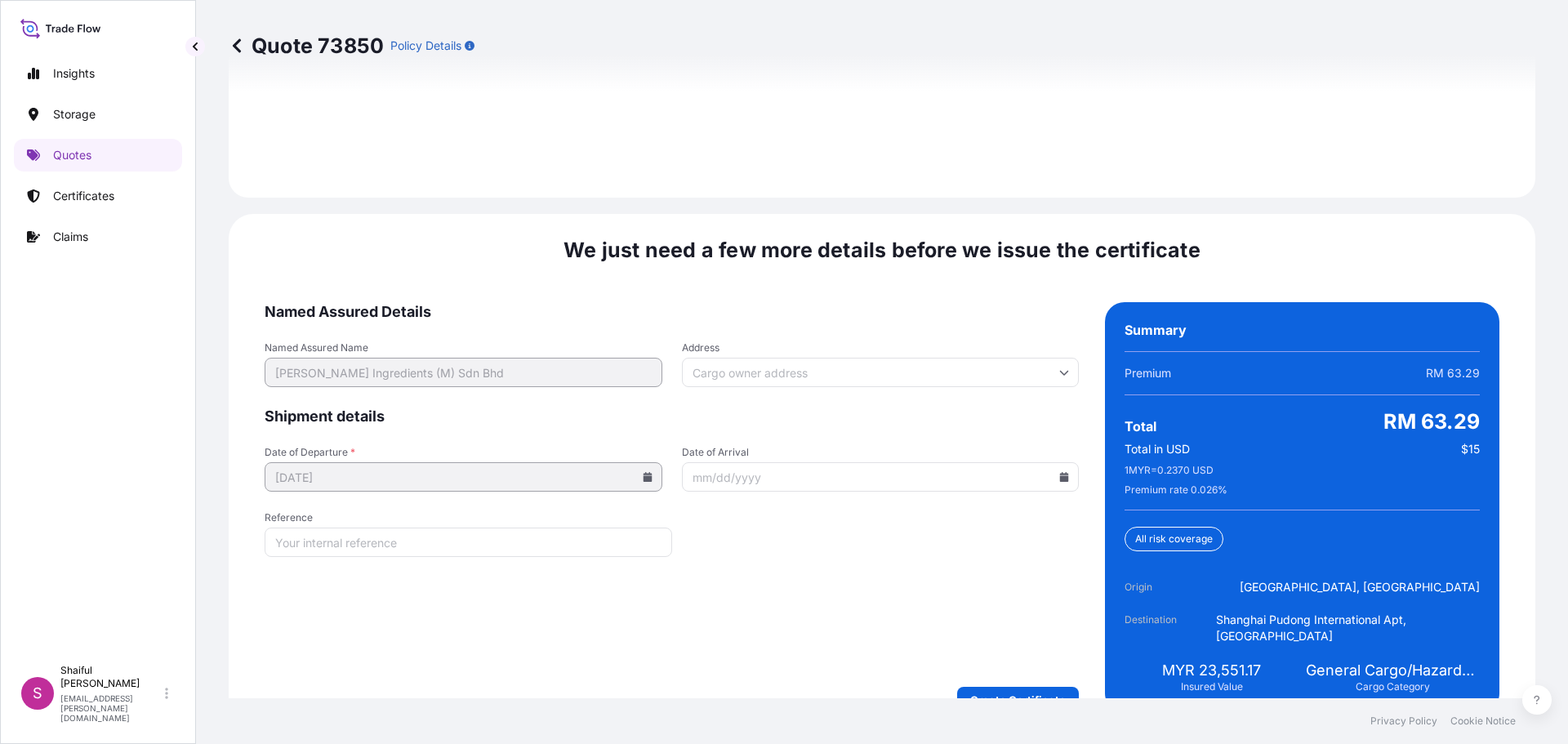
scroll to position [2420, 0]
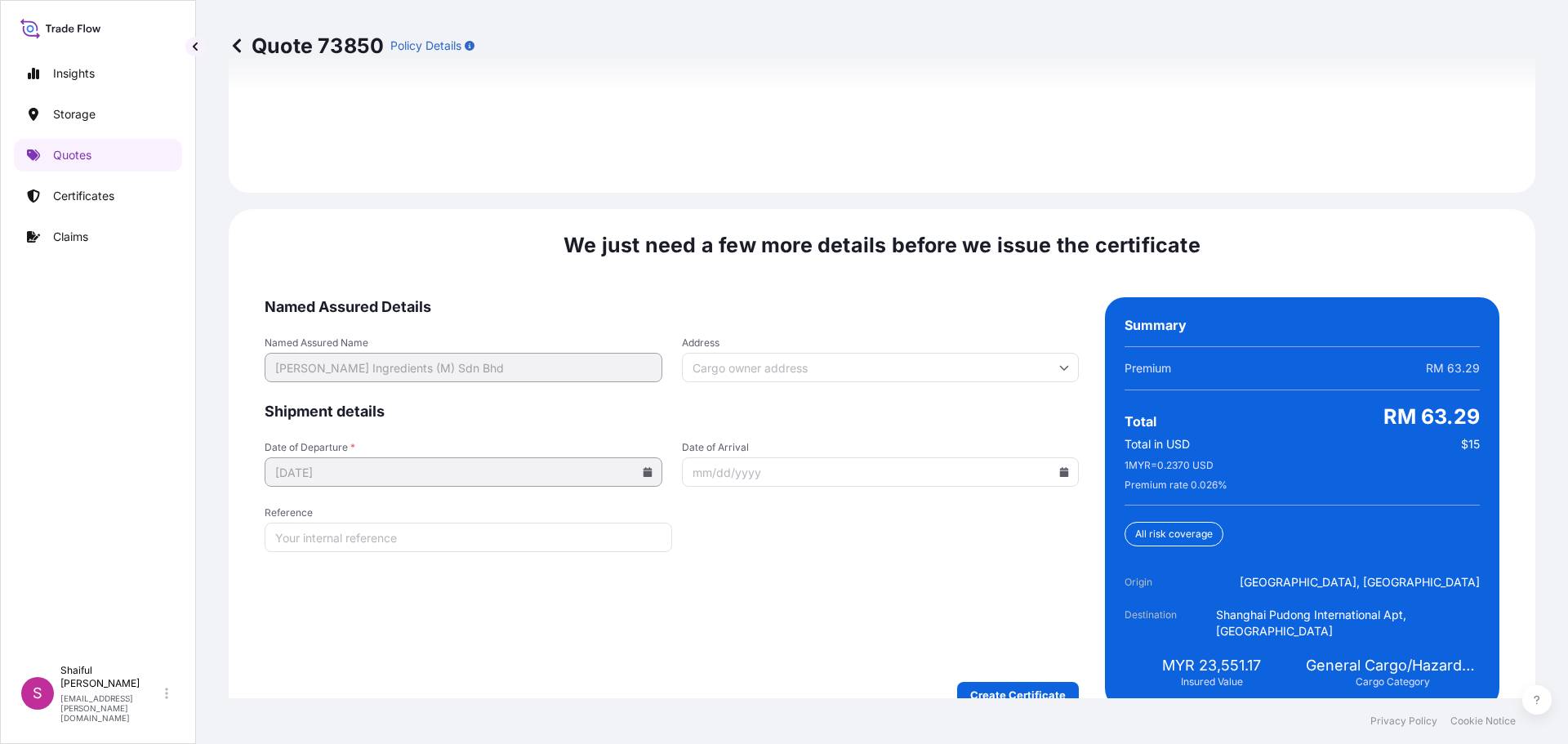
click at [760, 457] on input "Date of Arrival" at bounding box center [880, 472] width 398 height 30
click at [1061, 467] on icon at bounding box center [1064, 472] width 10 height 10
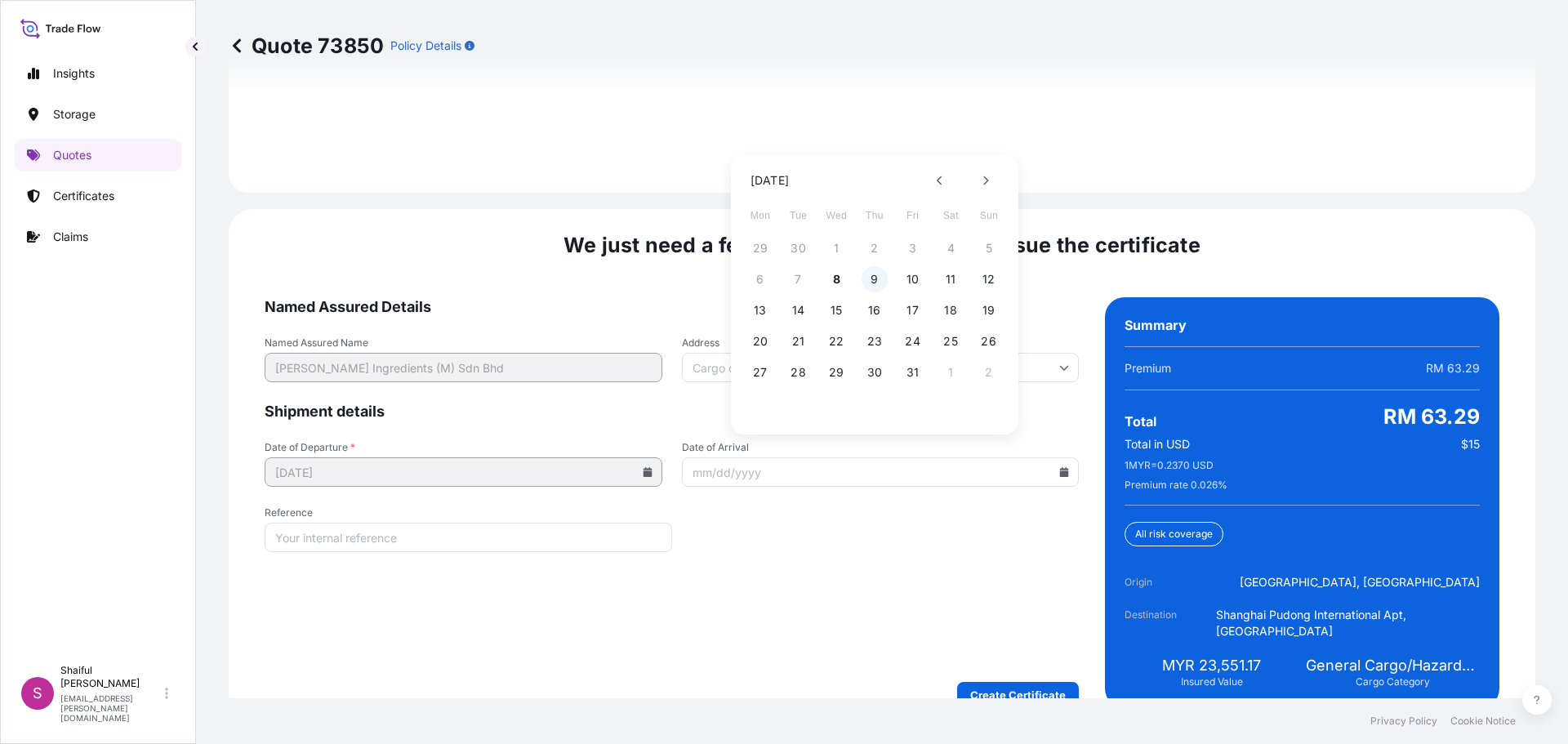
click at [877, 288] on button "9" at bounding box center [874, 279] width 26 height 26
type input "[DATE]"
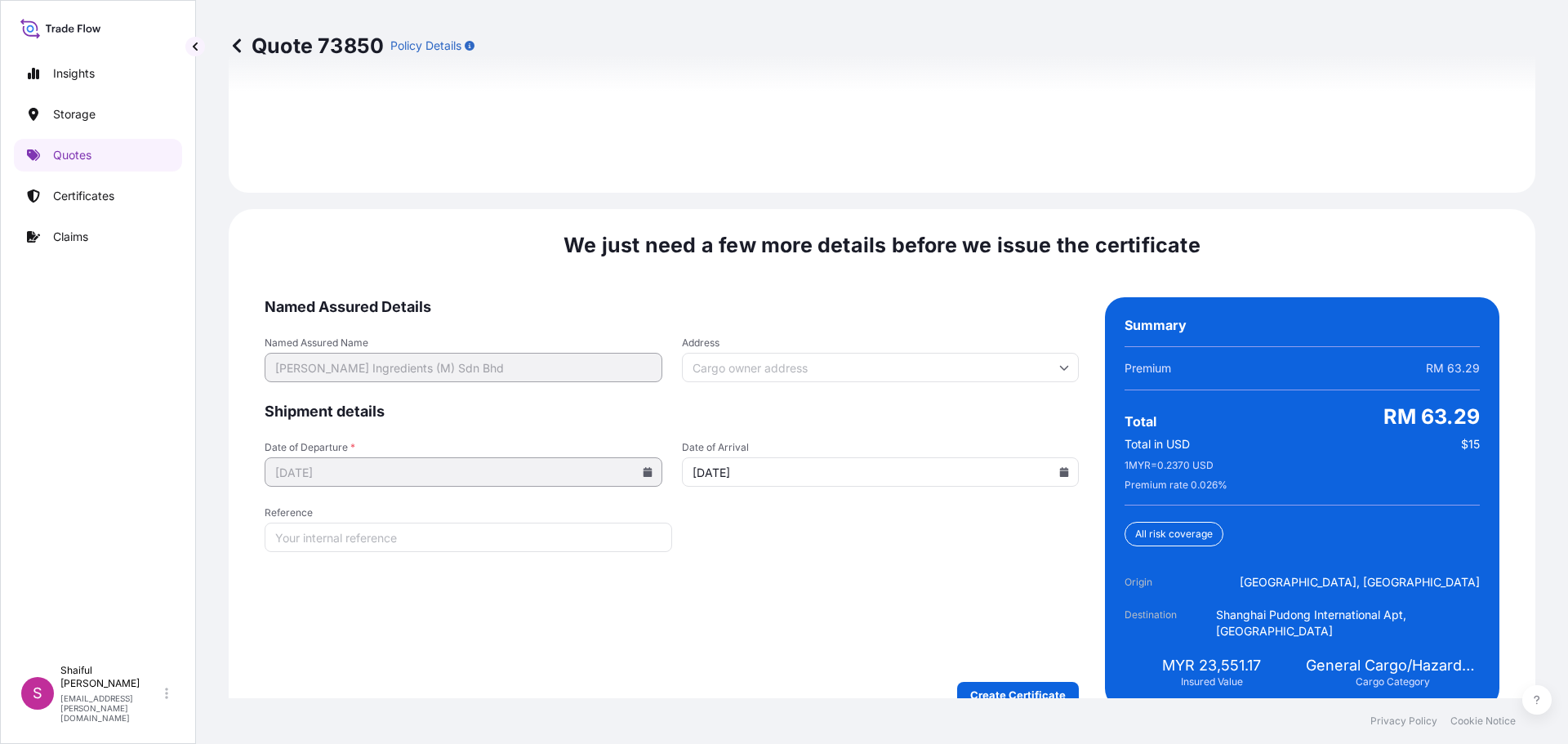
click at [862, 575] on form "Named Assured Details Named Assured Name [PERSON_NAME] Ingredients (M) Sdn Bhd …" at bounding box center [671, 502] width 814 height 411
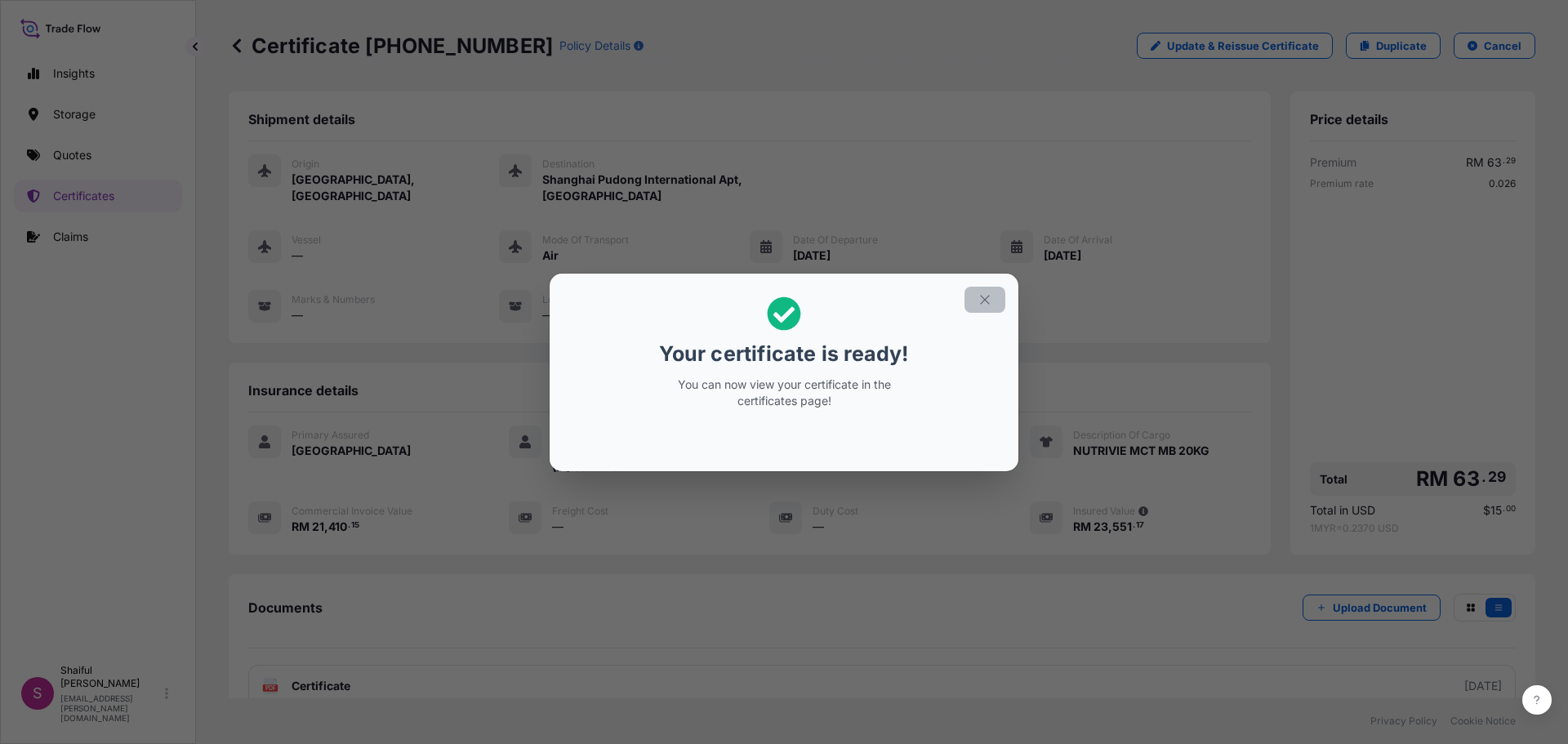
click at [981, 295] on icon "button" at bounding box center [984, 299] width 14 height 14
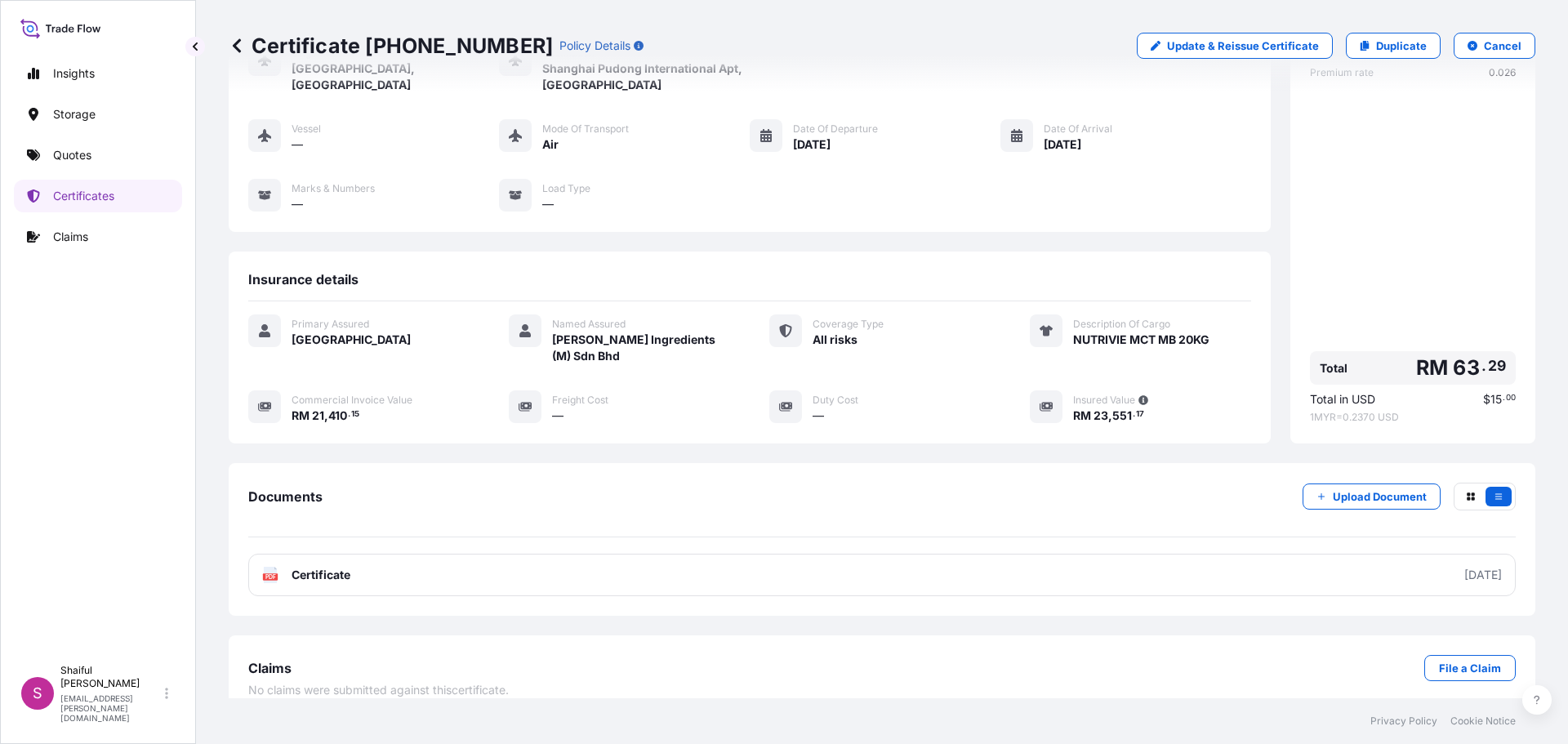
scroll to position [114, 0]
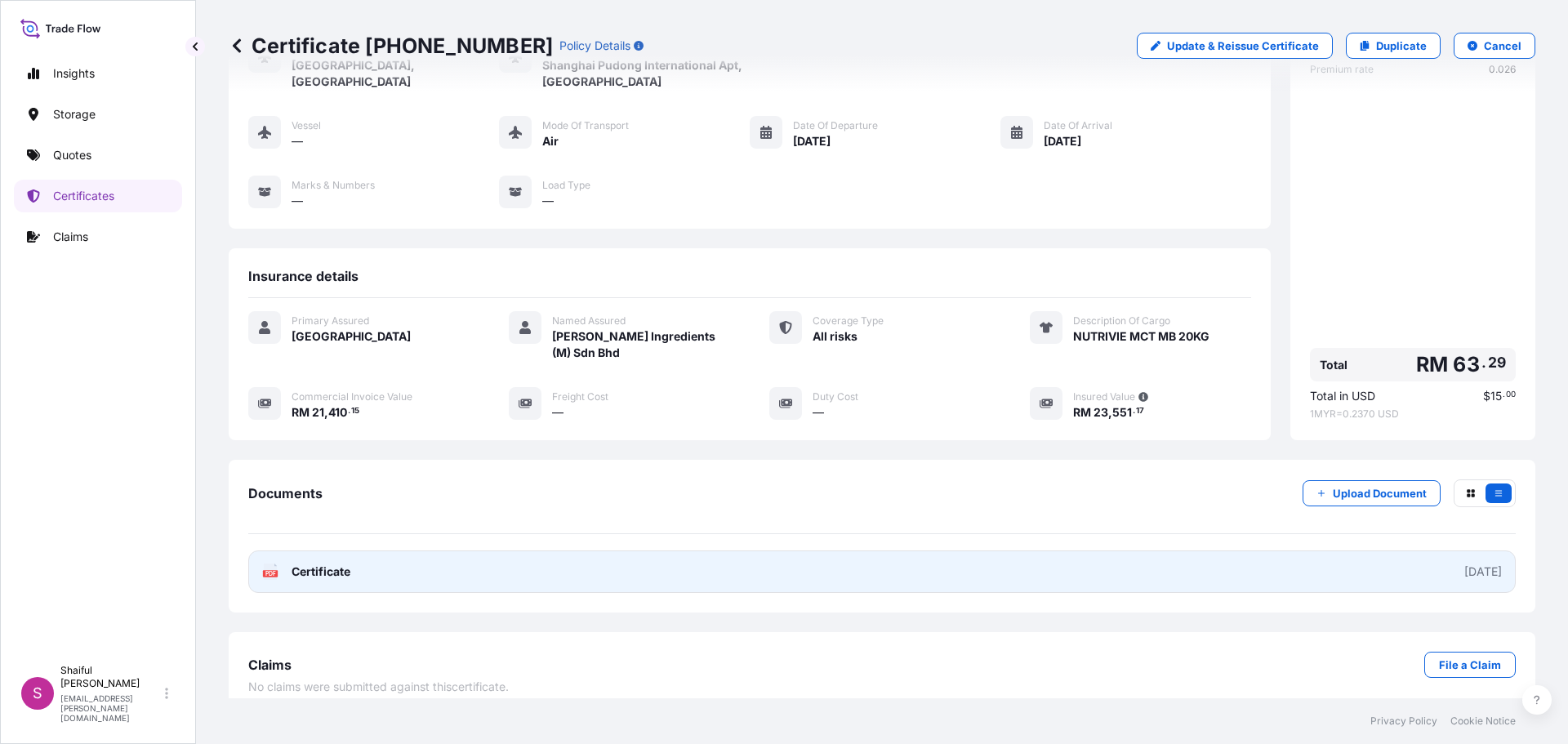
click at [386, 554] on link "PDF Certificate [DATE]" at bounding box center [882, 571] width 1267 height 42
